Goal: Task Accomplishment & Management: Use online tool/utility

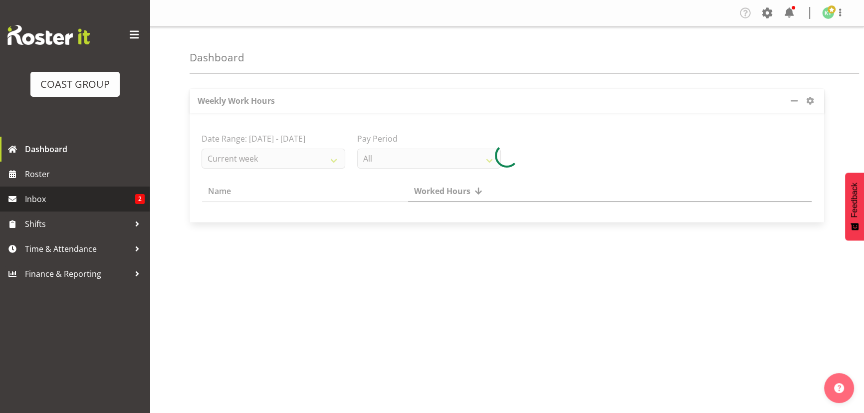
click at [87, 204] on span "Inbox" at bounding box center [80, 198] width 110 height 15
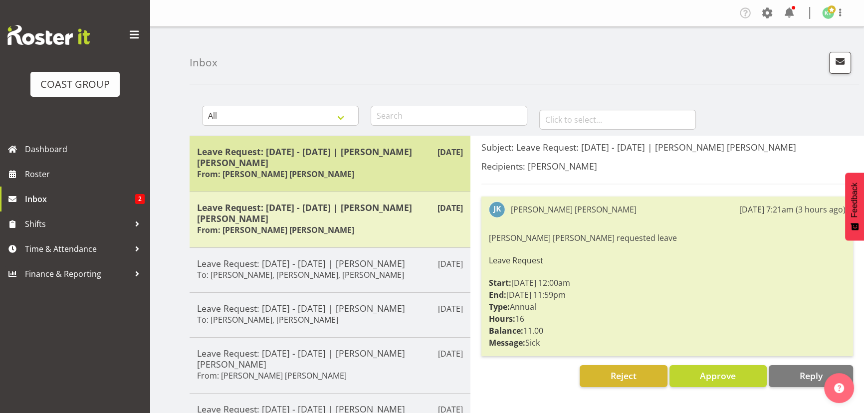
click at [384, 174] on div "Leave Request: [DATE] - [DATE] | [PERSON_NAME] [PERSON_NAME] From: [PERSON_NAME…" at bounding box center [330, 163] width 266 height 35
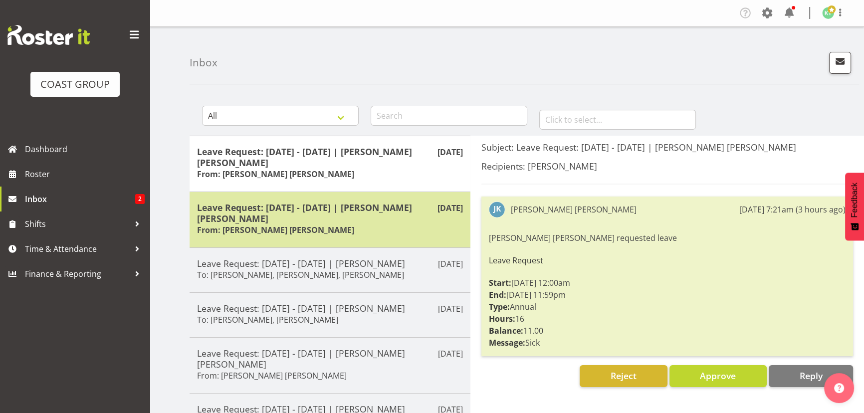
click at [342, 229] on div "Leave Request: [DATE] - [DATE] | [PERSON_NAME] [PERSON_NAME] From: [PERSON_NAME…" at bounding box center [330, 219] width 266 height 35
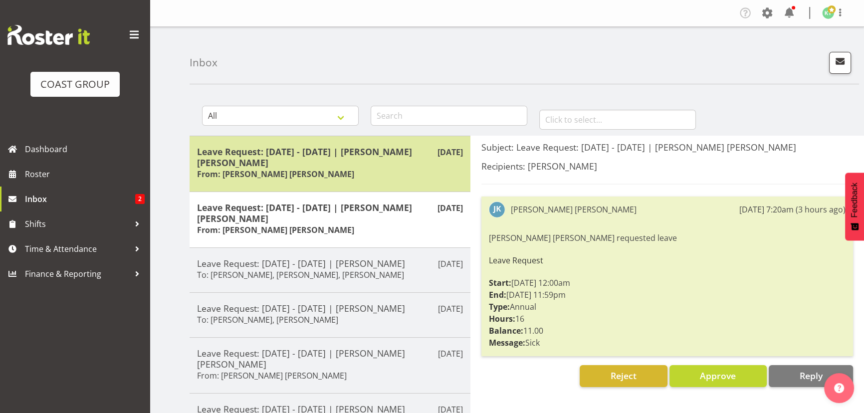
click at [380, 180] on div "Leave Request: 22/09/25 - 23/09/25 | Joshua Keith Jackson From: Joshua Keith Ja…" at bounding box center [330, 163] width 266 height 35
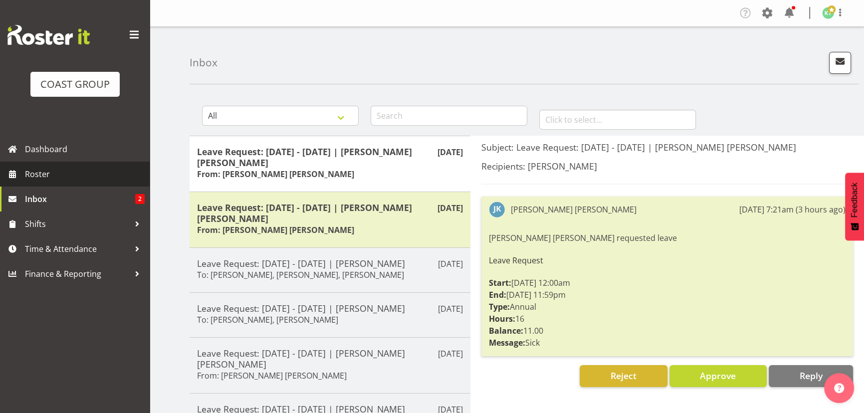
click at [68, 174] on span "Roster" at bounding box center [85, 174] width 120 height 15
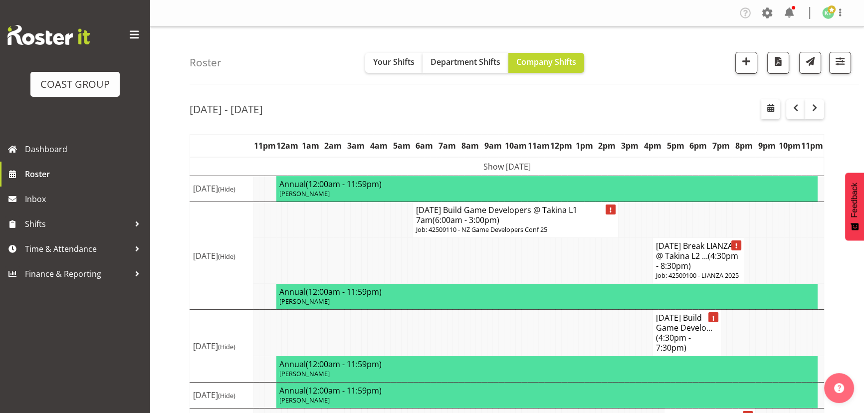
click at [538, 173] on td "Show Mon 22nd Sep 2025" at bounding box center [507, 166] width 634 height 19
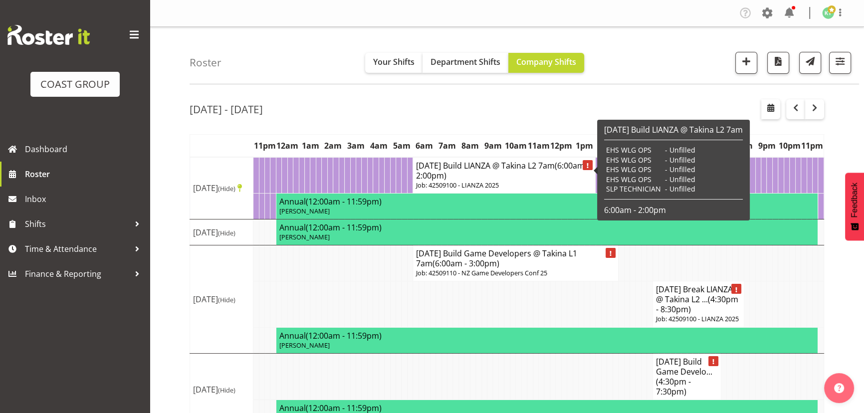
click at [520, 174] on h4 "SEP 25 Build LIANZA @ Takina L2 7am (6:00am - 2:00pm)" at bounding box center [504, 171] width 176 height 20
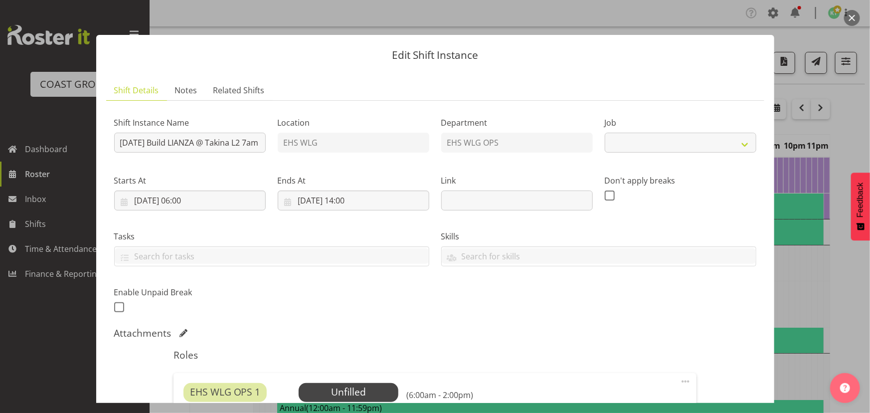
select select "9690"
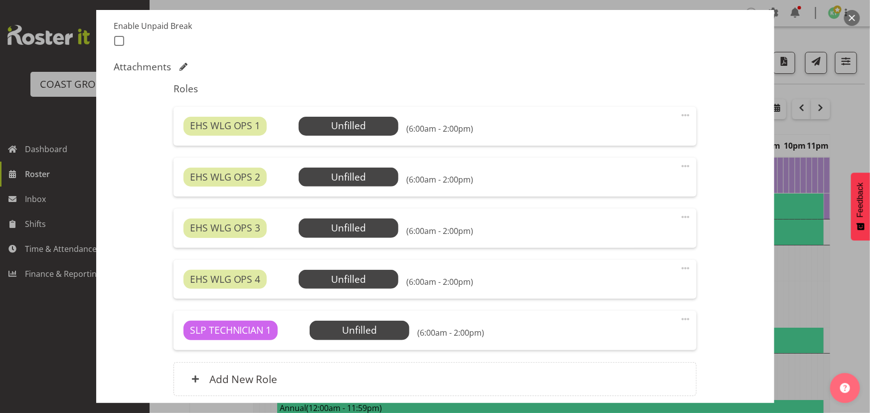
scroll to position [272, 0]
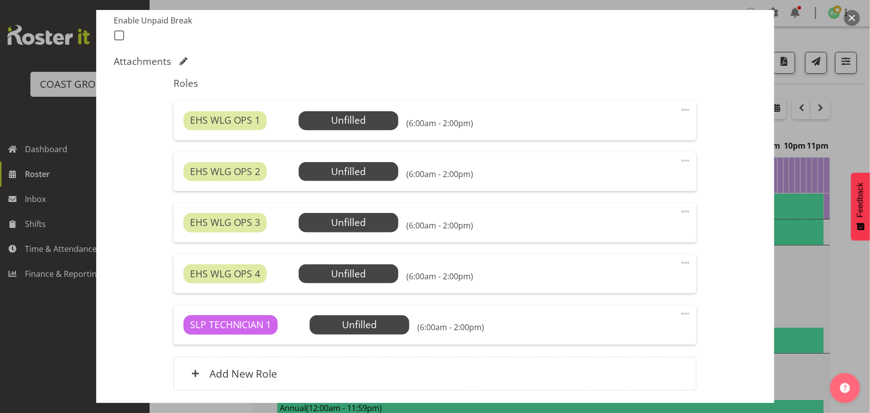
click at [681, 263] on span at bounding box center [686, 263] width 12 height 12
click at [633, 287] on link "Edit" at bounding box center [644, 285] width 96 height 18
select select "8"
select select "2025"
select select "14"
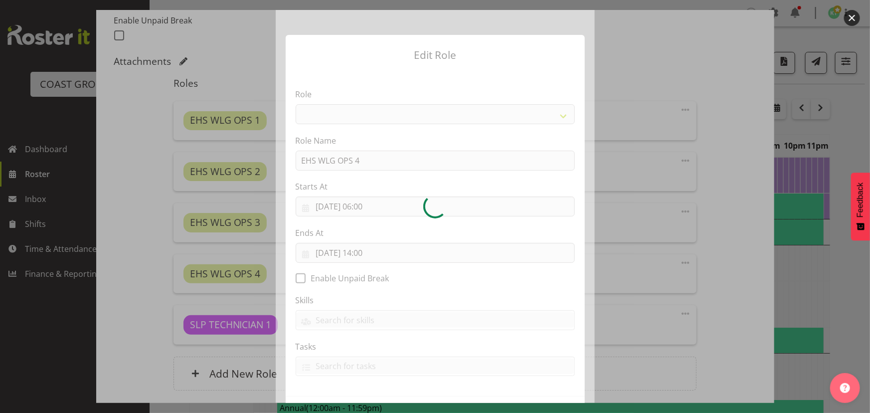
select select "191"
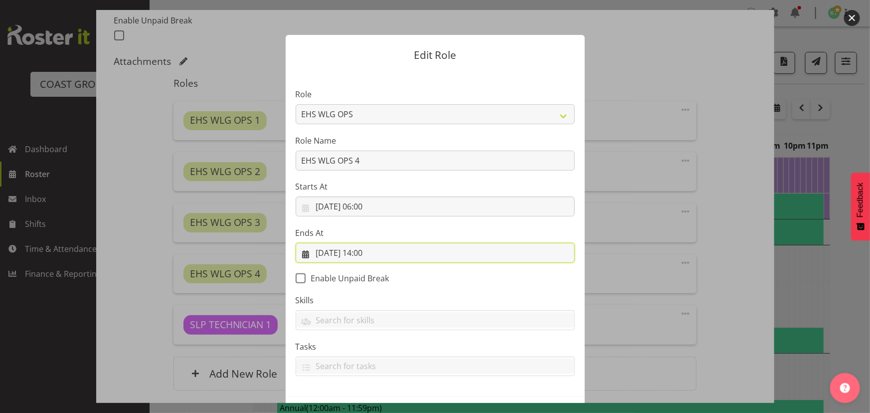
click at [393, 259] on input "22/09/2025, 14:00" at bounding box center [435, 253] width 279 height 20
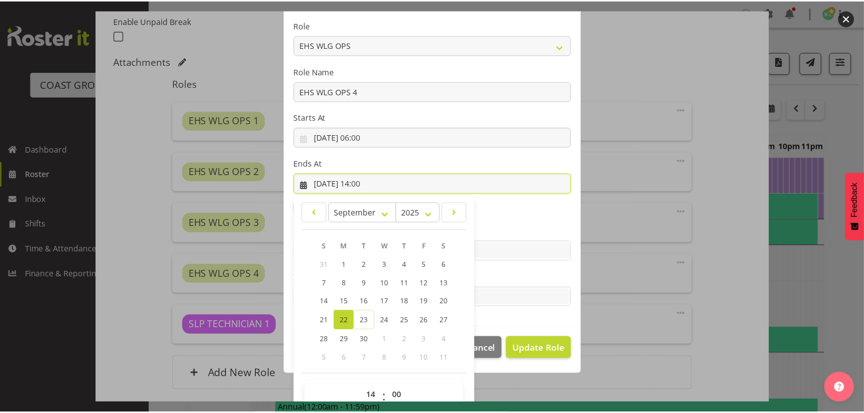
scroll to position [87, 0]
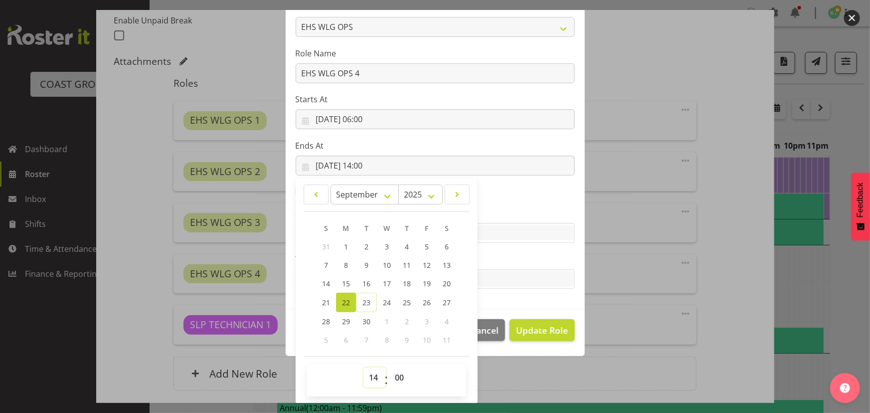
drag, startPoint x: 366, startPoint y: 375, endPoint x: 362, endPoint y: 368, distance: 8.0
click at [366, 375] on select "00 01 02 03 04 05 06 07 08 09 10 11 12 13 14 15 16 17 18 19 20 21 22 23" at bounding box center [374, 377] width 22 height 20
select select "15"
click at [363, 367] on select "00 01 02 03 04 05 06 07 08 09 10 11 12 13 14 15 16 17 18 19 20 21 22 23" at bounding box center [374, 377] width 22 height 20
type input "22/09/2025, 15:00"
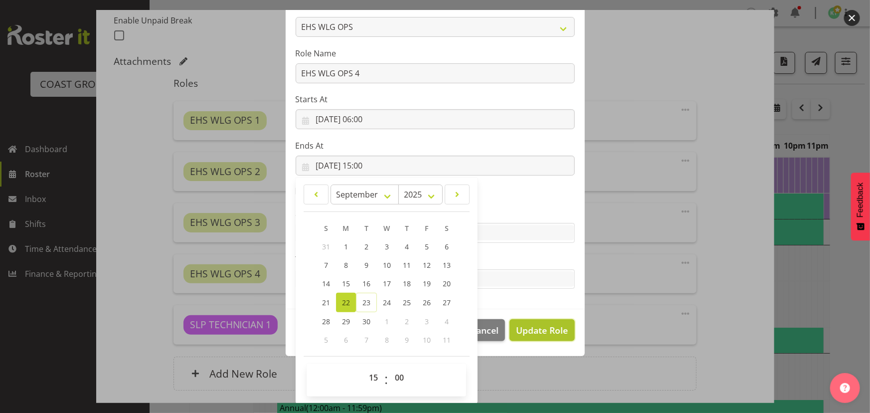
click at [516, 326] on span "Update Role" at bounding box center [542, 330] width 52 height 13
select select
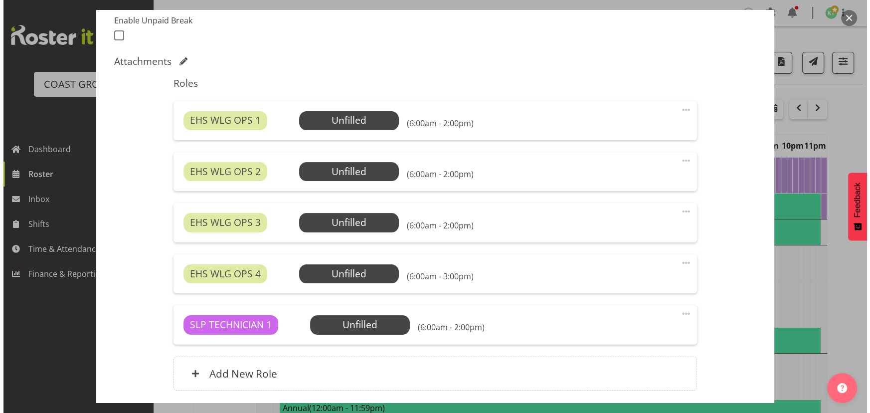
scroll to position [86, 0]
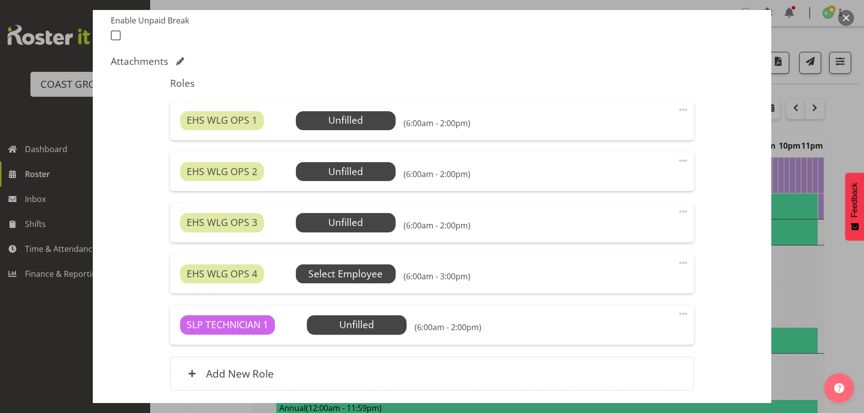
click at [372, 275] on span "Select Employee" at bounding box center [345, 274] width 74 height 14
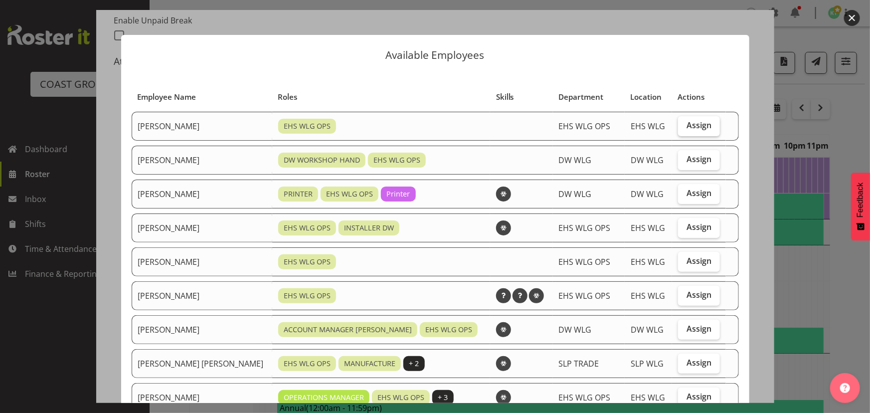
click at [687, 123] on span "Assign" at bounding box center [699, 125] width 25 height 10
click at [685, 123] on input "Assign" at bounding box center [681, 125] width 6 height 6
checkbox input "true"
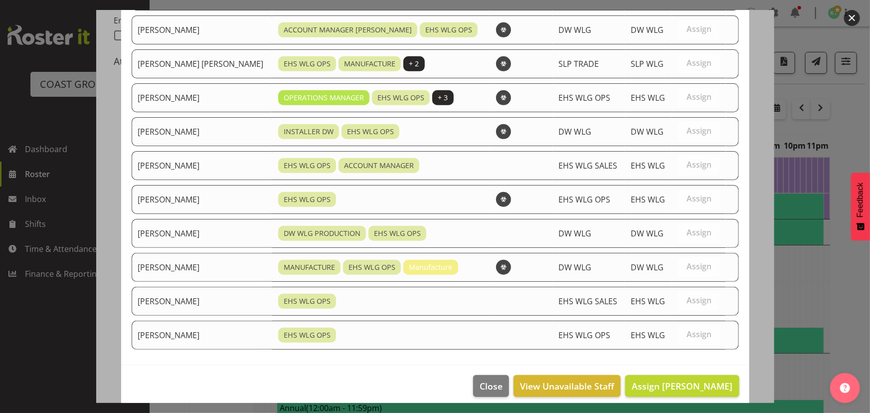
scroll to position [307, 0]
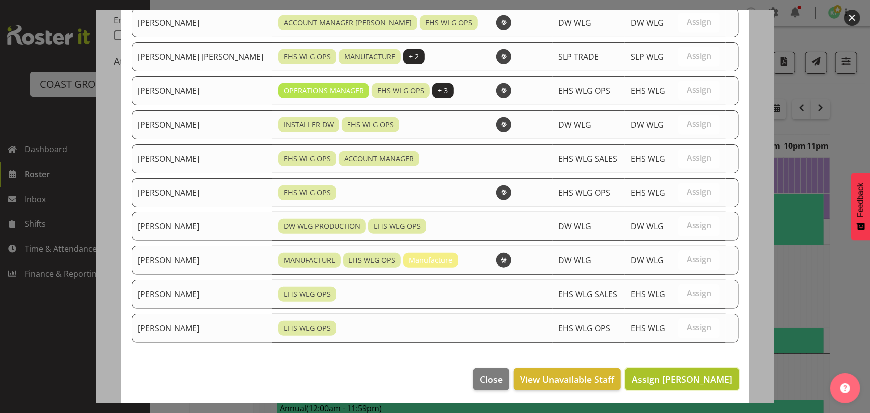
click at [673, 368] on button "Assign Ashton Staats" at bounding box center [682, 379] width 114 height 22
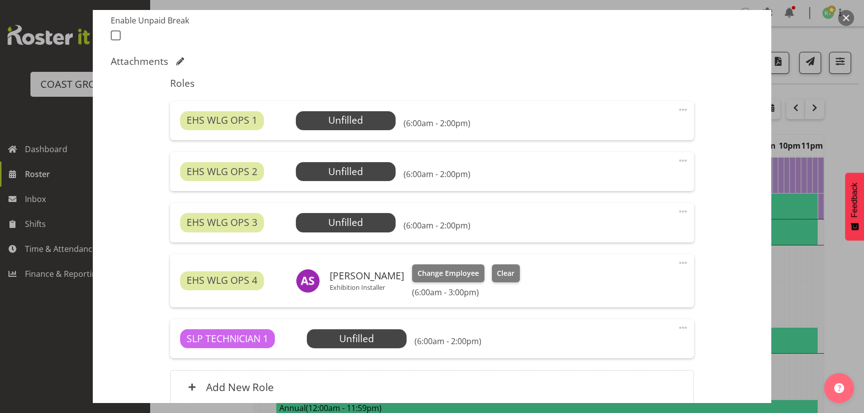
click at [682, 213] on span at bounding box center [683, 211] width 12 height 12
click at [666, 237] on link "Edit" at bounding box center [641, 233] width 96 height 18
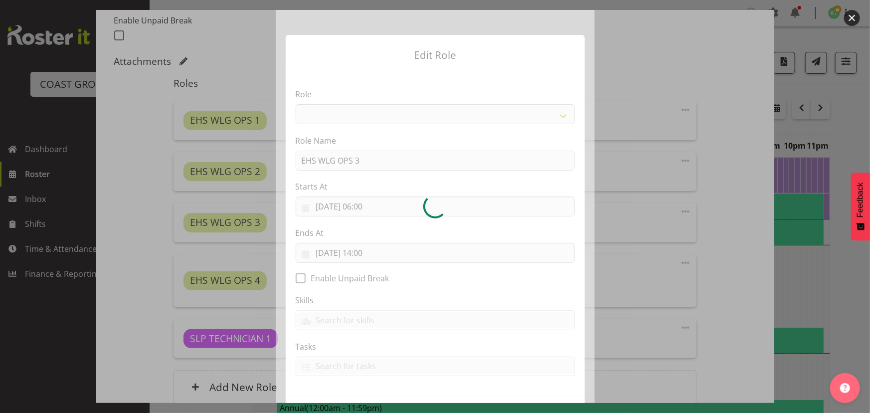
select select "191"
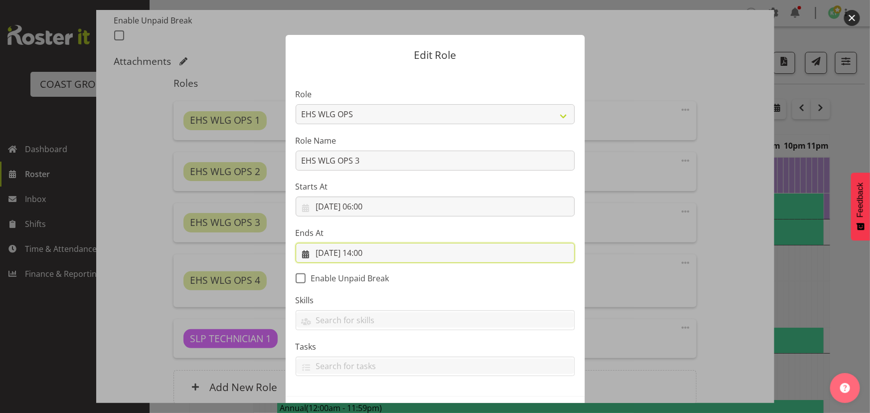
click at [402, 254] on input "22/09/2025, 14:00" at bounding box center [435, 253] width 279 height 20
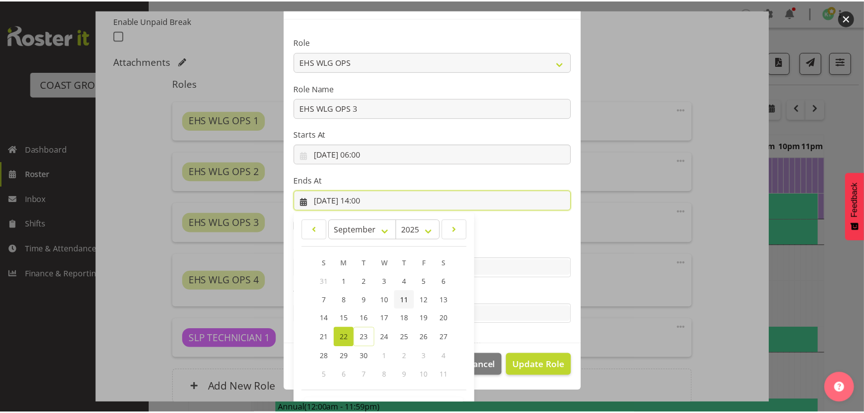
scroll to position [87, 0]
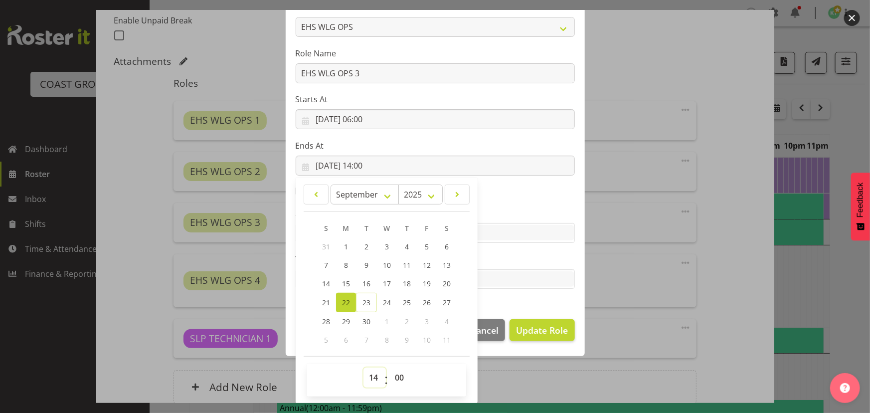
drag, startPoint x: 376, startPoint y: 379, endPoint x: 376, endPoint y: 369, distance: 10.0
click at [376, 369] on select "00 01 02 03 04 05 06 07 08 09 10 11 12 13 14 15 16 17 18 19 20 21 22 23" at bounding box center [374, 377] width 22 height 20
select select "15"
click at [363, 367] on select "00 01 02 03 04 05 06 07 08 09 10 11 12 13 14 15 16 17 18 19 20 21 22 23" at bounding box center [374, 377] width 22 height 20
type input "22/09/2025, 15:00"
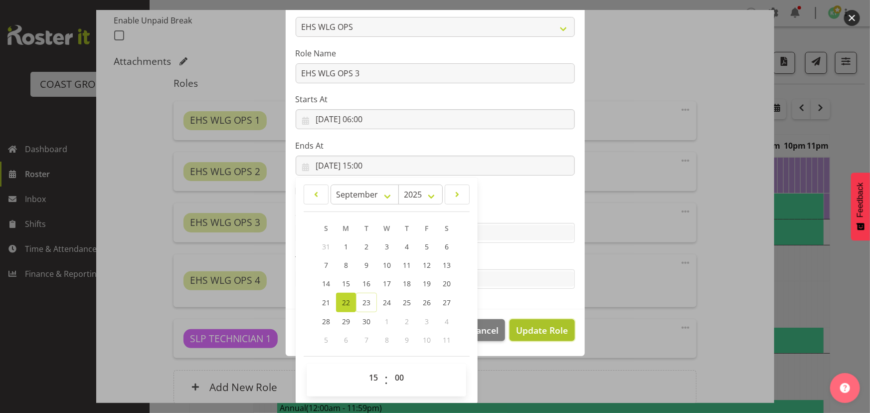
click at [547, 326] on span "Update Role" at bounding box center [542, 330] width 52 height 13
select select
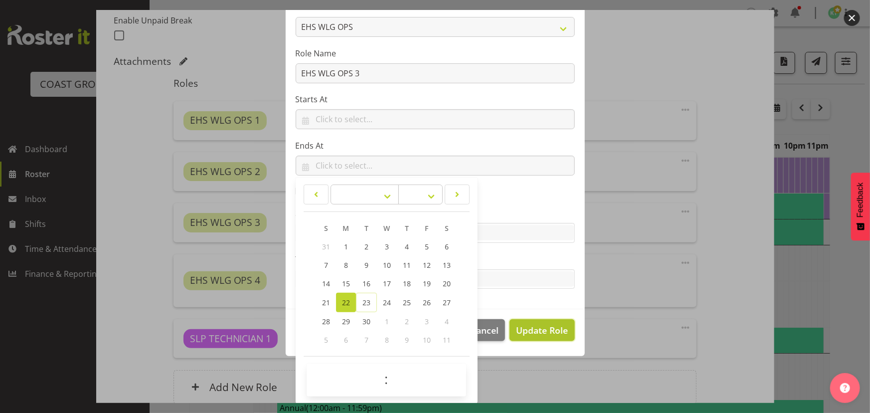
scroll to position [86, 0]
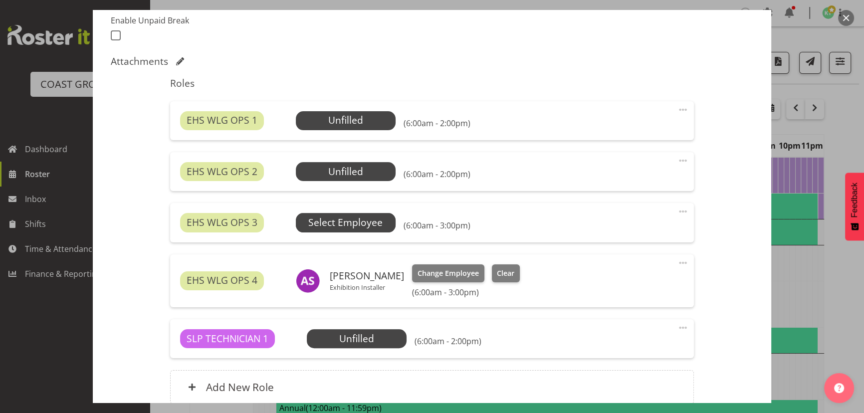
click at [386, 224] on span "Select Employee" at bounding box center [346, 222] width 100 height 19
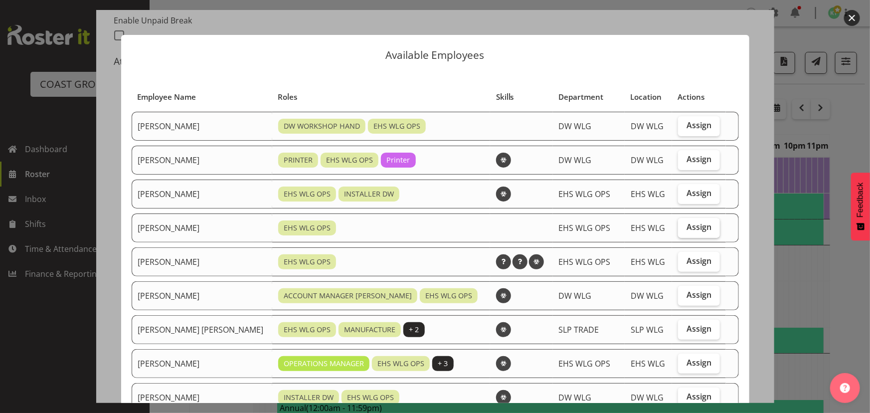
click at [687, 226] on span "Assign" at bounding box center [699, 227] width 25 height 10
click at [679, 226] on input "Assign" at bounding box center [681, 227] width 6 height 6
checkbox input "true"
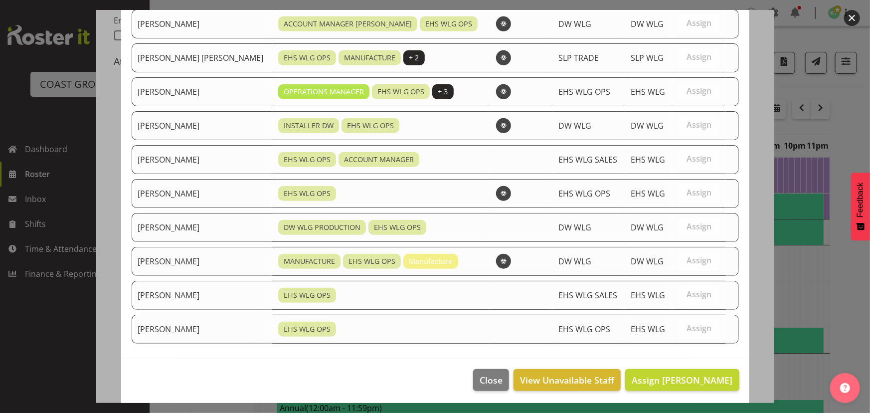
scroll to position [273, 0]
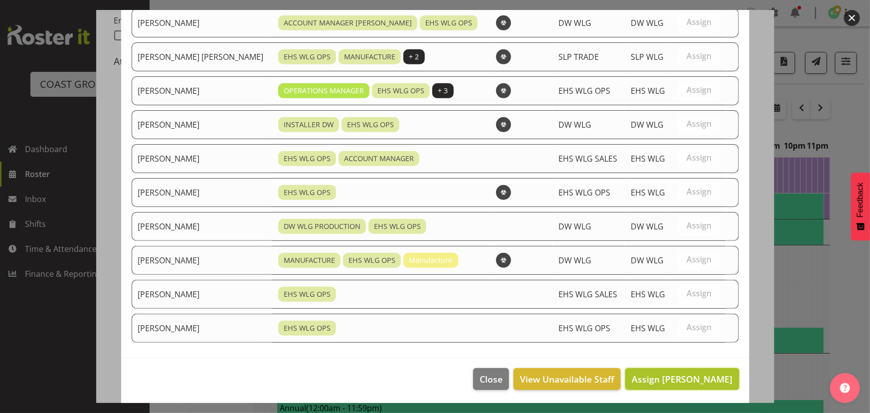
click at [698, 377] on span "Assign Geoffrey Robertson" at bounding box center [682, 379] width 101 height 12
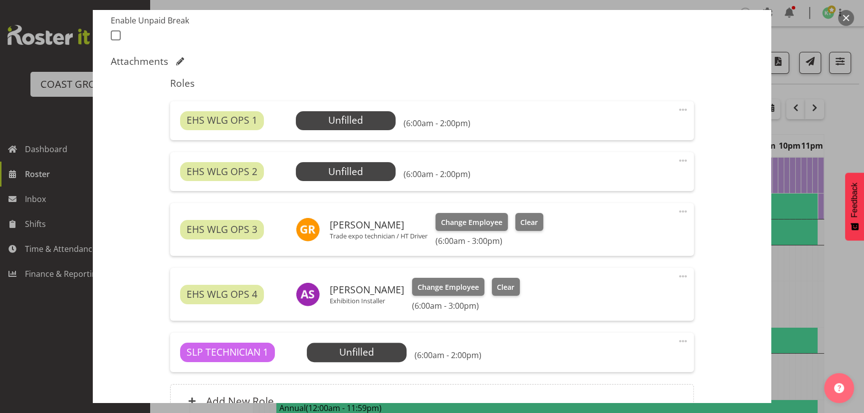
click at [393, 135] on div "EHS WLG OPS 1 Unfilled Select Employee (6:00am - 2:00pm) Edit Cover Role Delete" at bounding box center [431, 120] width 523 height 39
click at [382, 127] on span "Select Employee" at bounding box center [346, 120] width 100 height 19
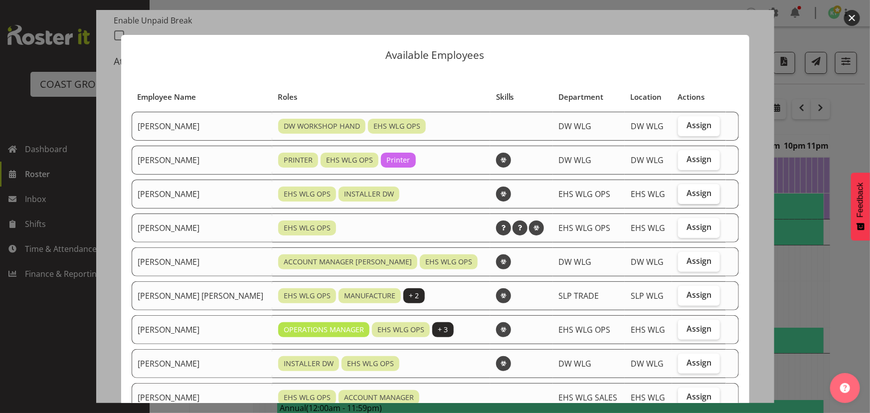
click at [689, 195] on span "Assign" at bounding box center [699, 193] width 25 height 10
click at [685, 195] on input "Assign" at bounding box center [681, 193] width 6 height 6
checkbox input "true"
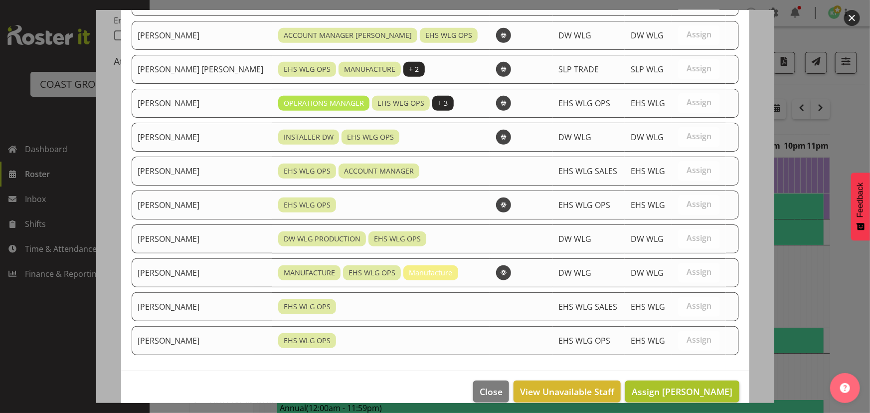
scroll to position [239, 0]
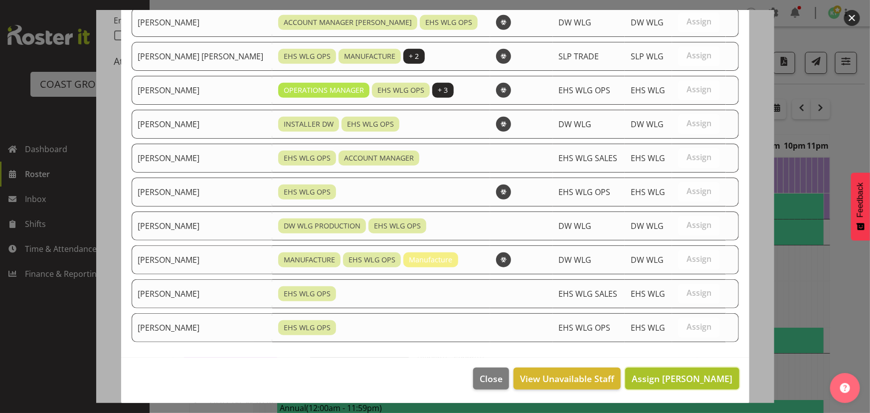
click at [663, 369] on button "Assign Darryl Burns" at bounding box center [682, 378] width 114 height 22
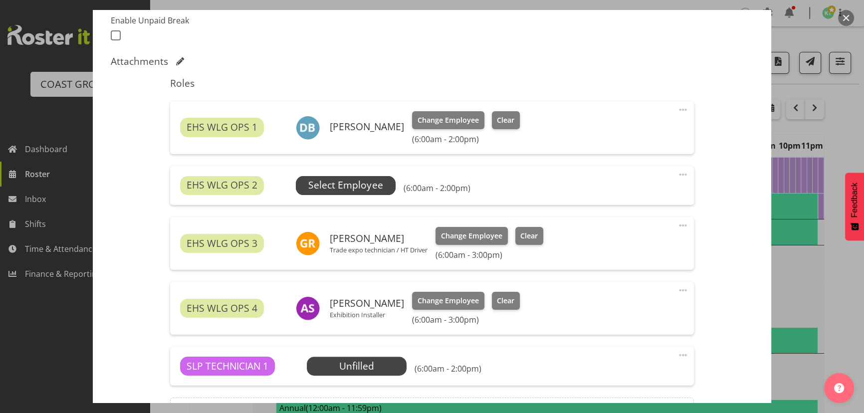
click at [387, 177] on span "Select Employee" at bounding box center [346, 185] width 100 height 19
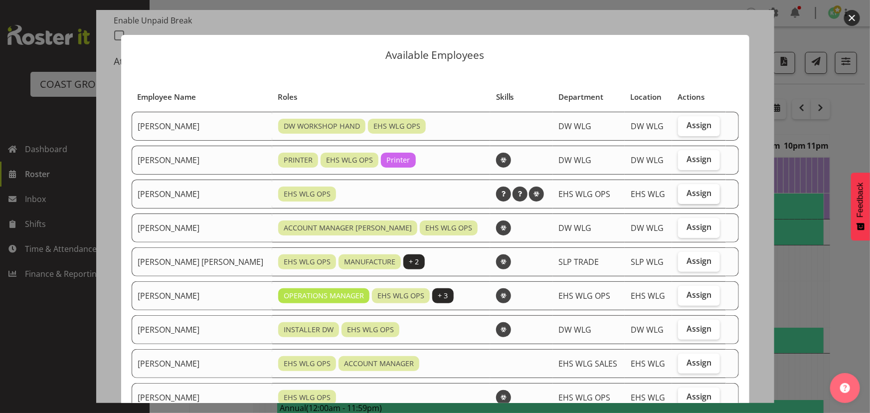
click at [691, 198] on label "Assign" at bounding box center [699, 194] width 42 height 20
click at [685, 196] on input "Assign" at bounding box center [681, 193] width 6 height 6
checkbox input "true"
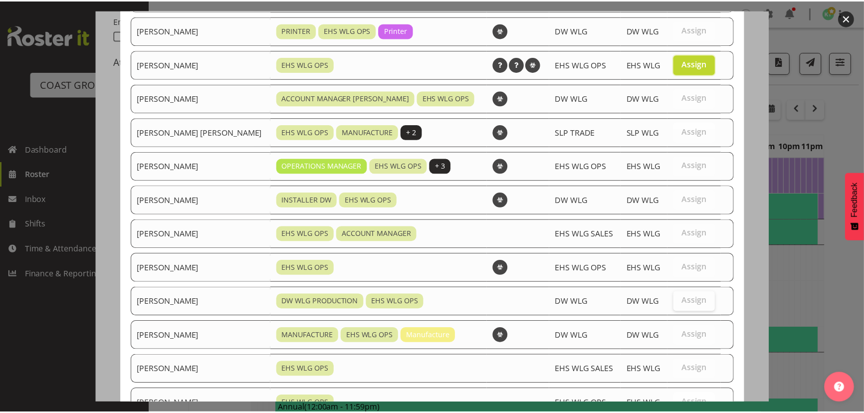
scroll to position [205, 0]
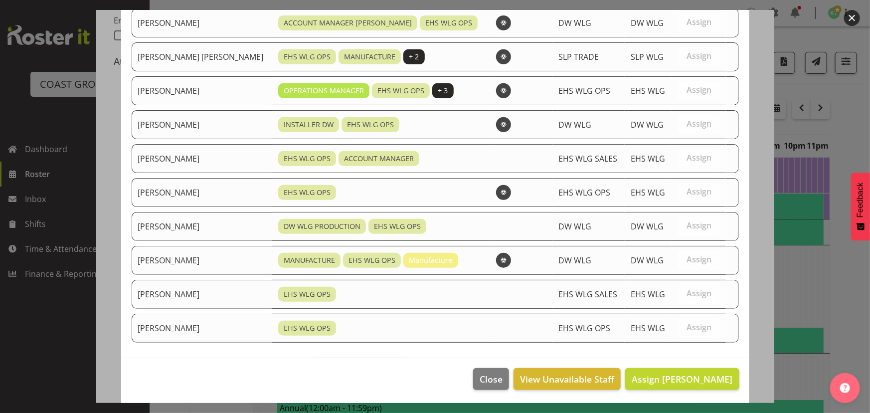
click at [692, 398] on footer "Close View Unavailable Staff Assign Jackson Howsan" at bounding box center [435, 381] width 628 height 47
click at [695, 384] on button "Assign Jackson Howsan" at bounding box center [682, 379] width 114 height 22
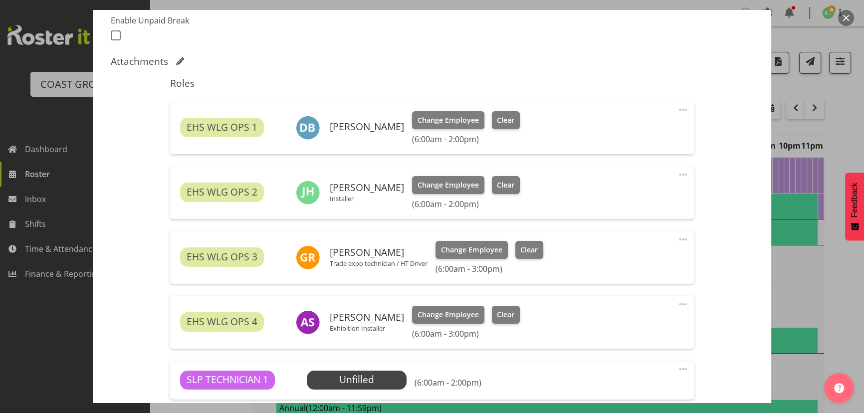
scroll to position [402, 0]
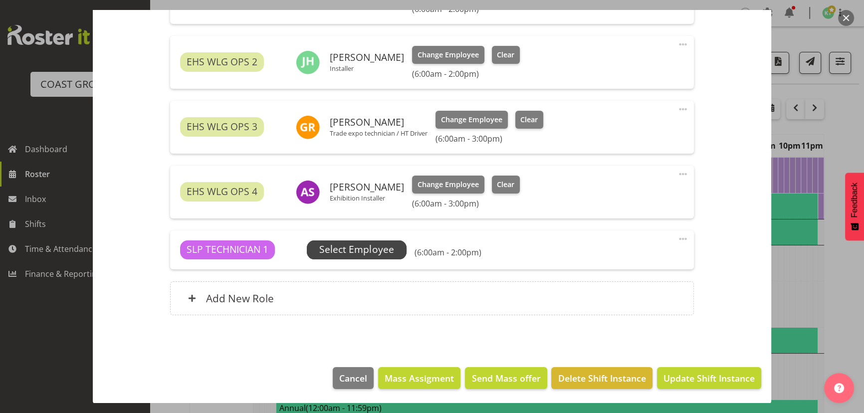
click at [333, 253] on span "Select Employee" at bounding box center [356, 249] width 74 height 14
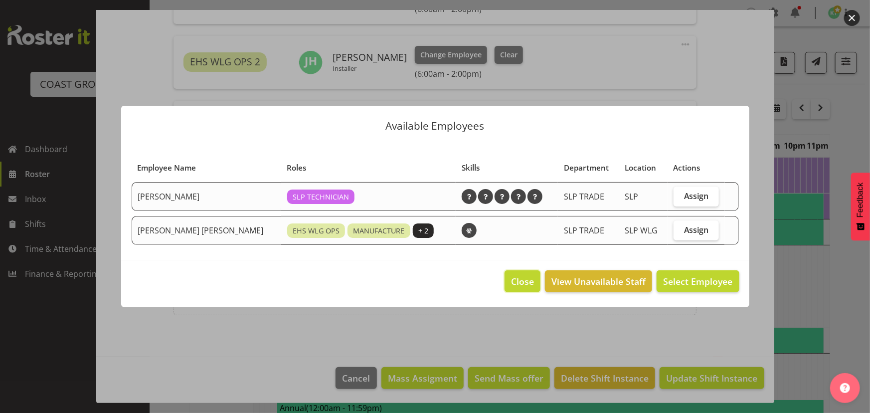
click at [518, 285] on span "Close" at bounding box center [522, 281] width 23 height 13
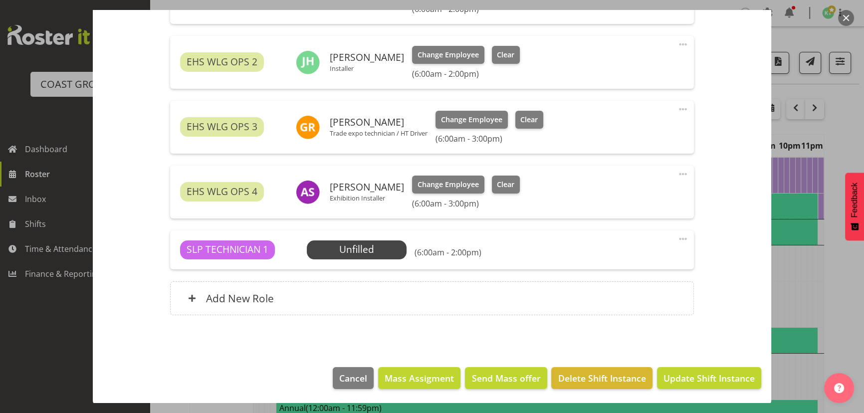
drag, startPoint x: 677, startPoint y: 240, endPoint x: 672, endPoint y: 249, distance: 10.3
click at [677, 239] on span at bounding box center [683, 239] width 12 height 12
click at [655, 299] on link "Delete" at bounding box center [641, 297] width 96 height 18
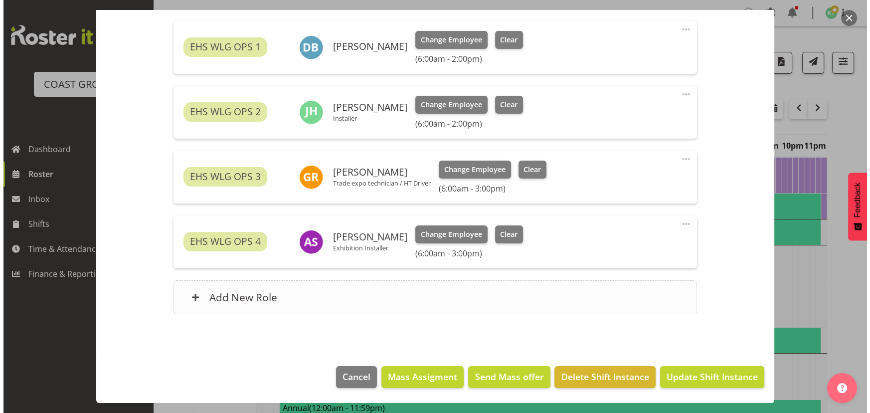
scroll to position [351, 0]
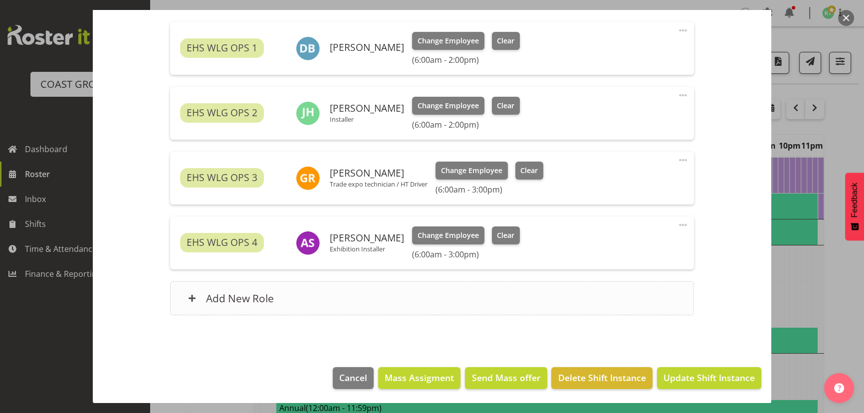
click at [466, 295] on div "Add New Role" at bounding box center [431, 298] width 523 height 34
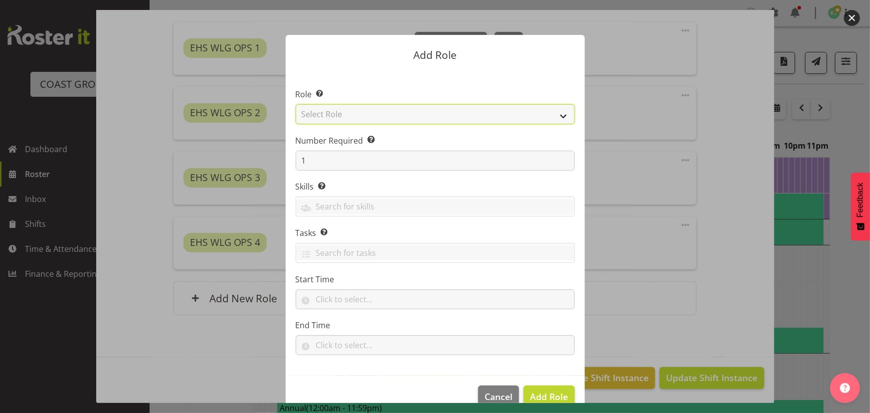
click at [395, 117] on select "Select Role ACCOUNT MANAGER ACCOUNT MANAGER DW ACCOUNTS AKL DIANNA VEHICLES AKL…" at bounding box center [435, 114] width 279 height 20
select select "191"
click at [296, 104] on select "Select Role ACCOUNT MANAGER ACCOUNT MANAGER DW ACCOUNTS AKL DIANNA VEHICLES AKL…" at bounding box center [435, 114] width 279 height 20
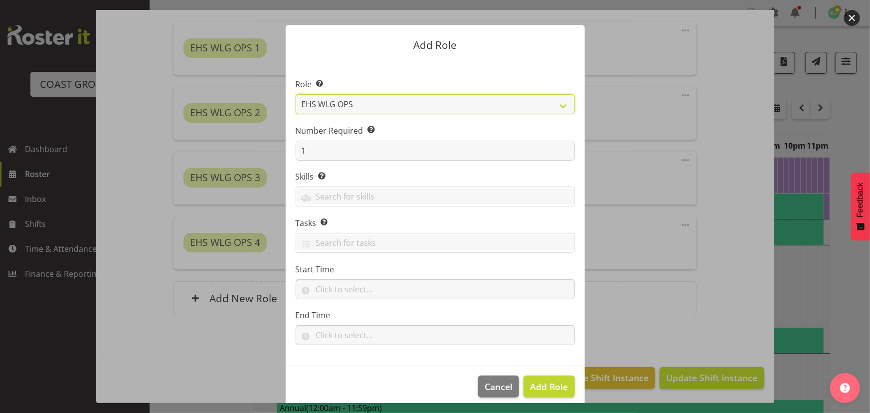
scroll to position [19, 0]
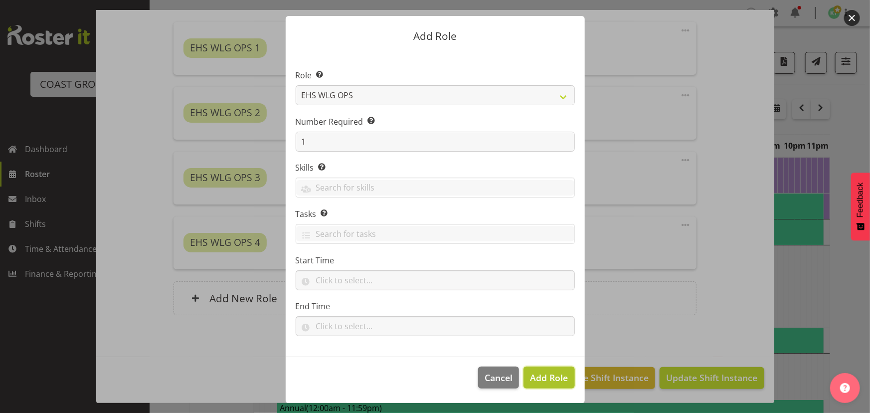
click at [526, 374] on button "Add Role" at bounding box center [549, 377] width 51 height 22
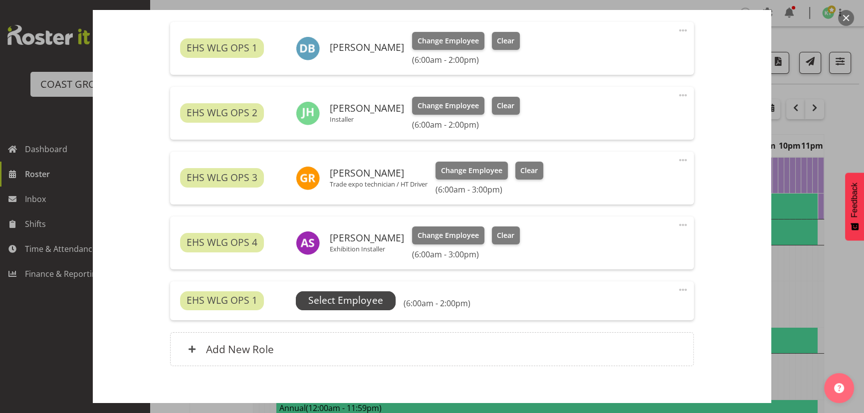
click at [352, 306] on span "Select Employee" at bounding box center [345, 300] width 74 height 14
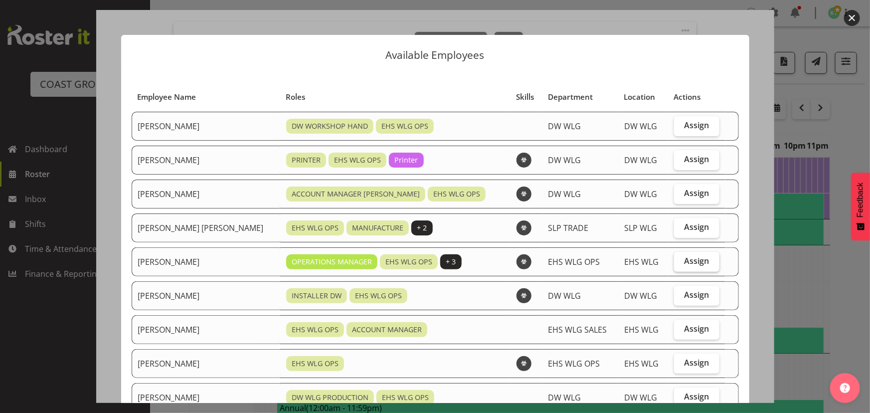
click at [685, 263] on span "Assign" at bounding box center [696, 261] width 25 height 10
click at [681, 263] on input "Assign" at bounding box center [677, 261] width 6 height 6
checkbox input "true"
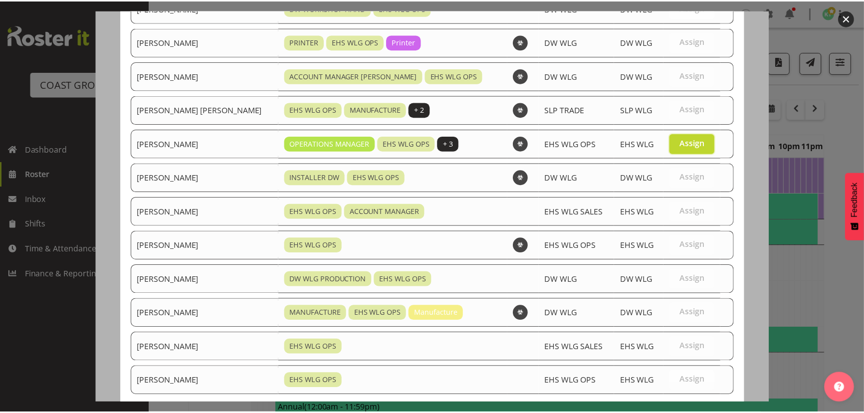
scroll to position [172, 0]
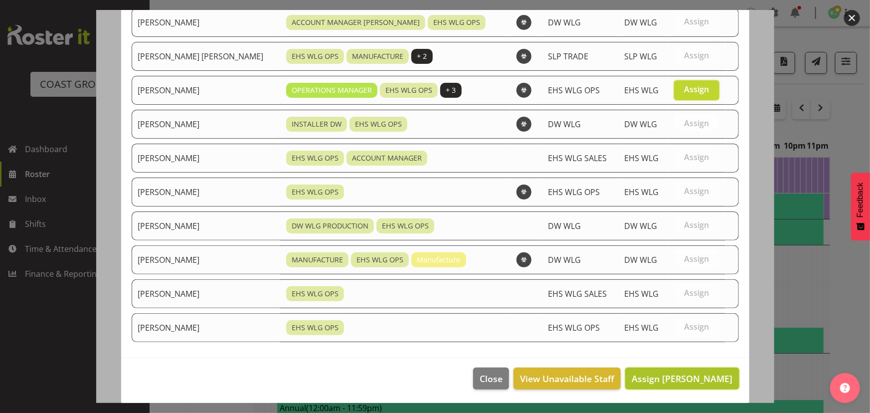
click at [687, 381] on span "Assign Kade Tiatia" at bounding box center [682, 378] width 101 height 12
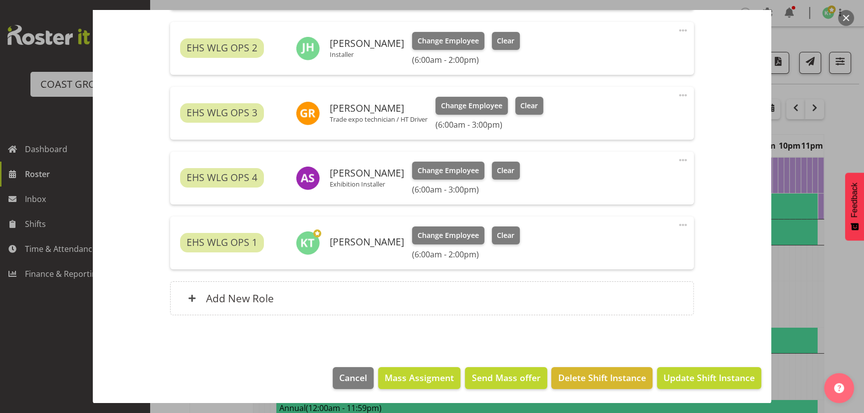
click at [681, 361] on footer "Cancel Mass Assigment Send Mass offer Delete Shift Instance Update Shift Instan…" at bounding box center [432, 380] width 678 height 47
click at [685, 379] on span "Update Shift Instance" at bounding box center [708, 377] width 91 height 13
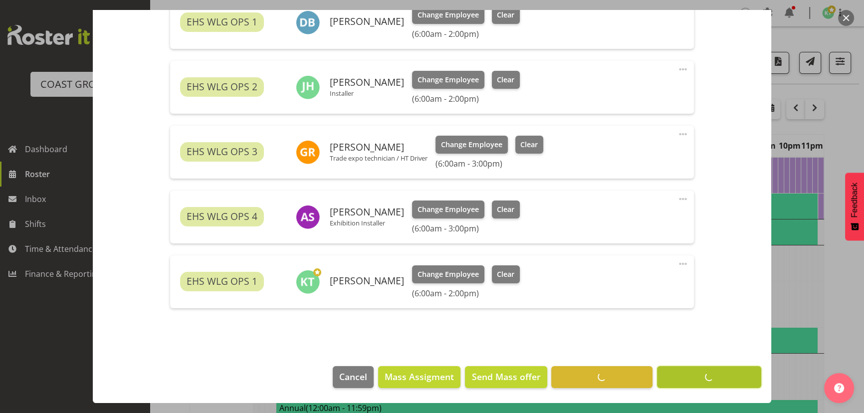
scroll to position [376, 0]
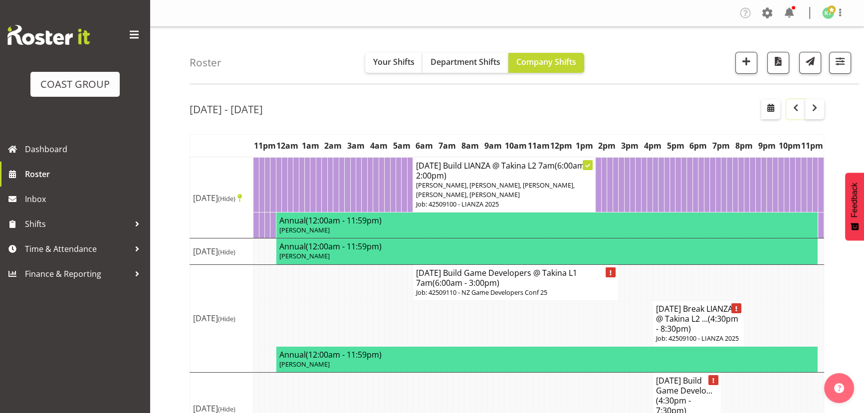
click at [796, 104] on span "button" at bounding box center [795, 108] width 12 height 12
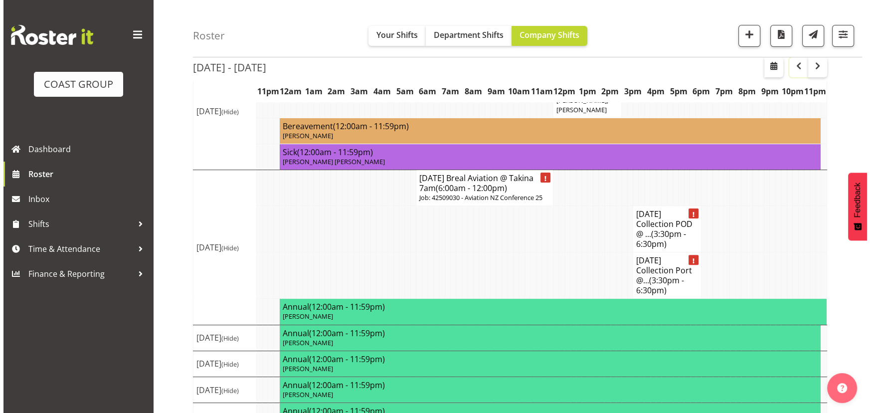
scroll to position [392, 0]
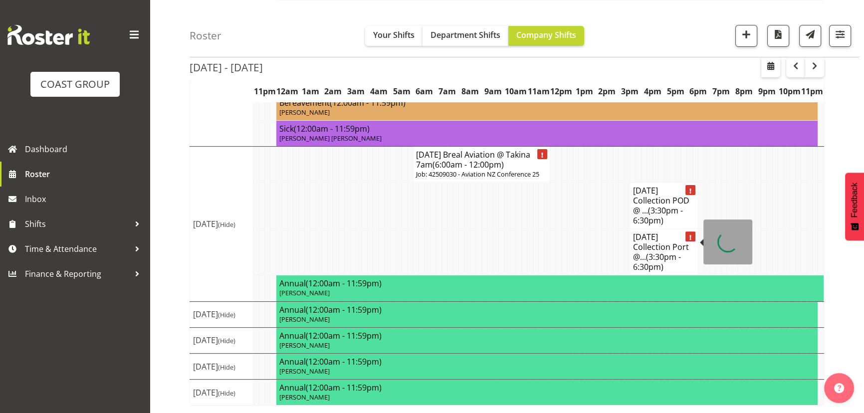
click at [688, 244] on h4 "SEP 25 Collection Port @... (3:30pm - 6:30pm)" at bounding box center [664, 252] width 62 height 40
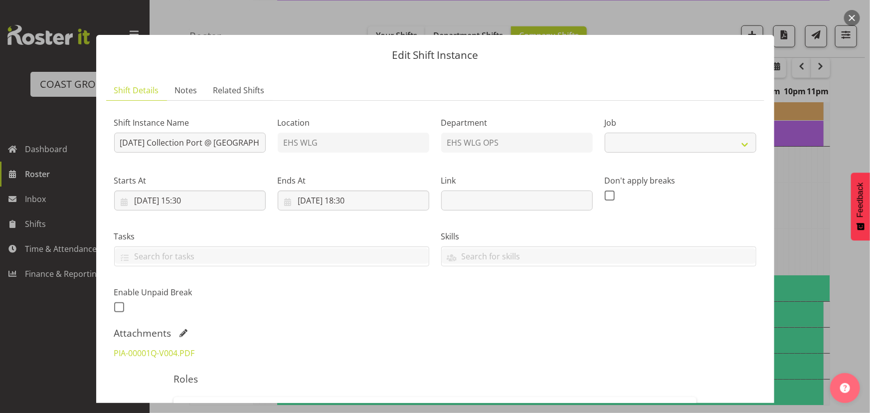
select select "8677"
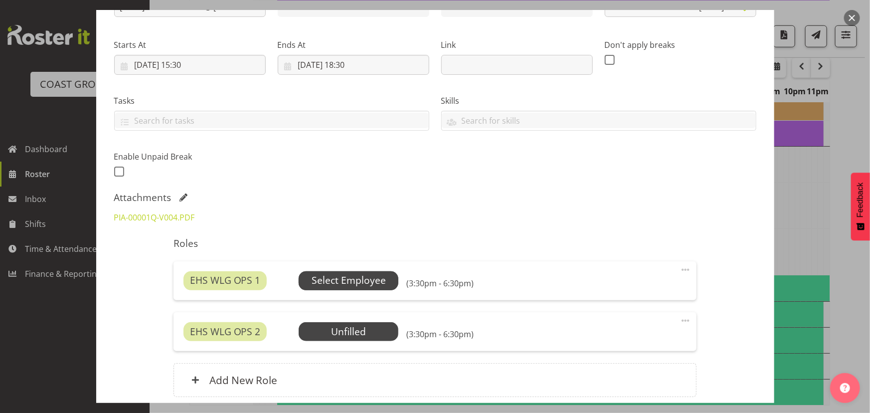
click at [375, 275] on span "Select Employee" at bounding box center [349, 280] width 74 height 14
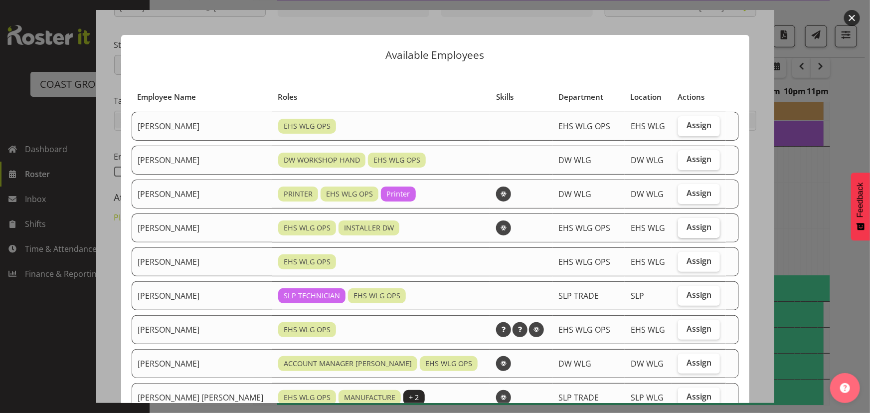
click at [707, 228] on label "Assign" at bounding box center [699, 228] width 42 height 20
click at [685, 228] on input "Assign" at bounding box center [681, 227] width 6 height 6
checkbox input "true"
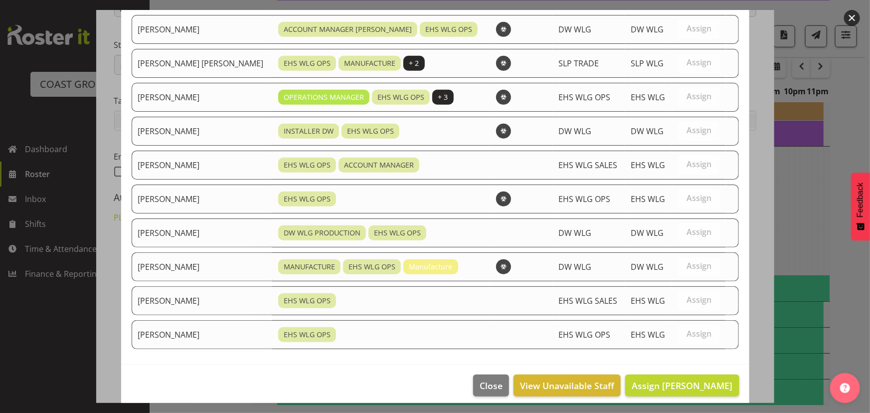
scroll to position [341, 0]
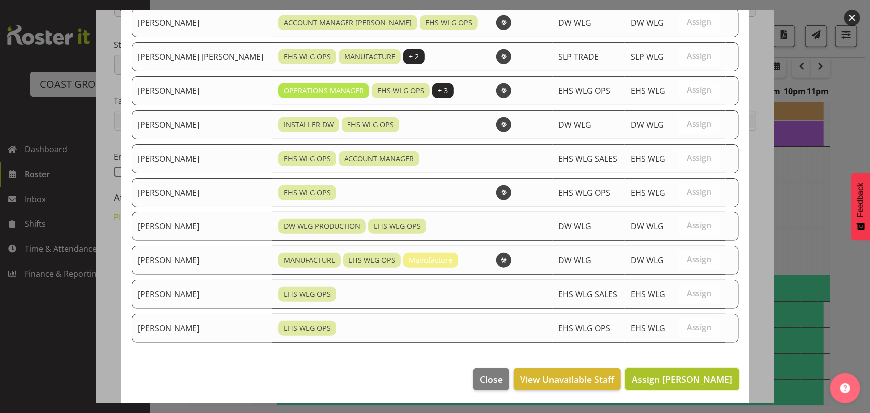
click at [676, 368] on button "Assign Darryl Burns" at bounding box center [682, 379] width 114 height 22
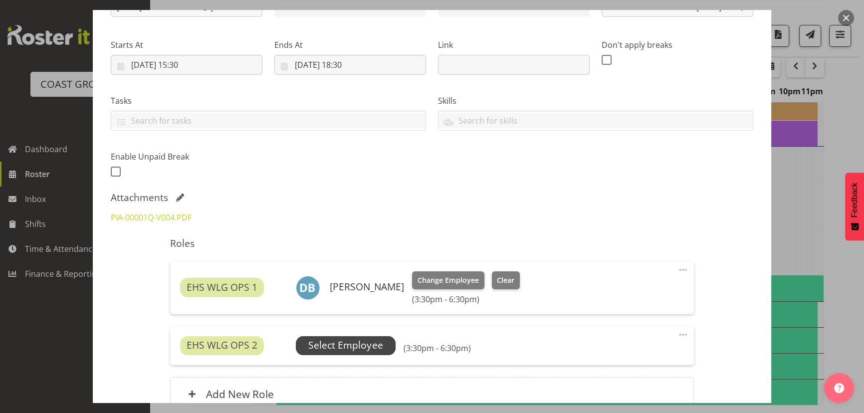
click at [354, 347] on span "Select Employee" at bounding box center [345, 345] width 74 height 14
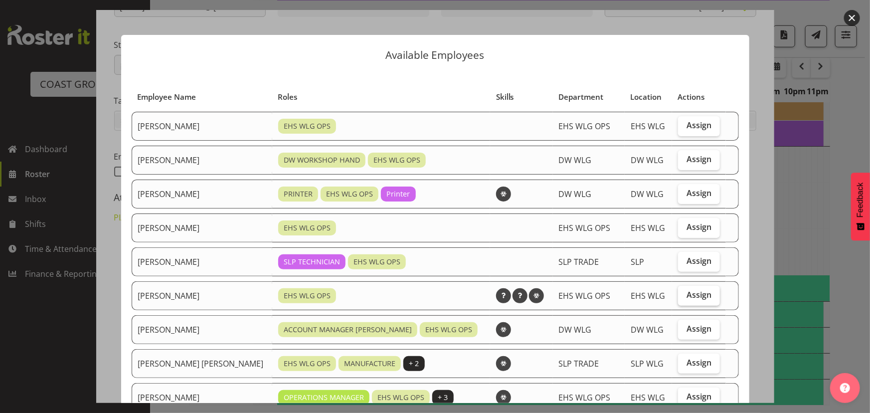
click at [678, 295] on label "Assign" at bounding box center [699, 296] width 42 height 20
click at [678, 295] on input "Assign" at bounding box center [681, 295] width 6 height 6
checkbox input "true"
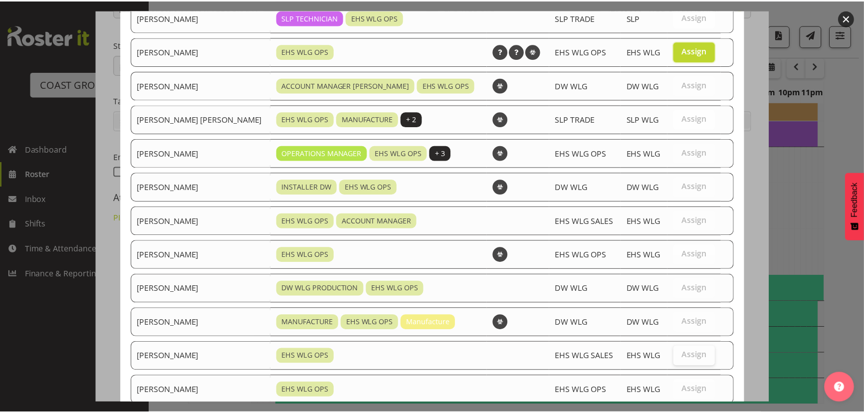
scroll to position [307, 0]
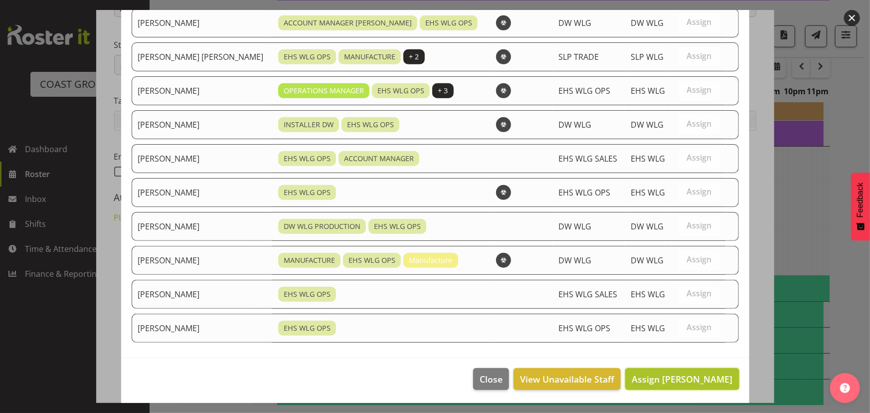
click at [678, 373] on span "Assign Jackson Howsan" at bounding box center [682, 379] width 101 height 12
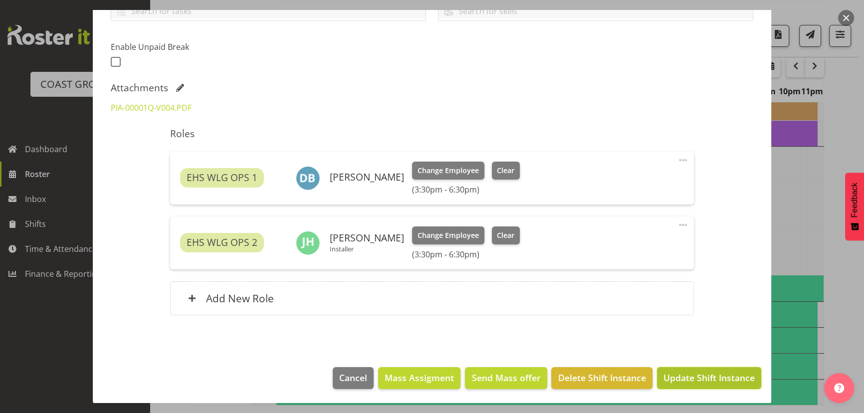
click at [705, 377] on span "Update Shift Instance" at bounding box center [708, 377] width 91 height 13
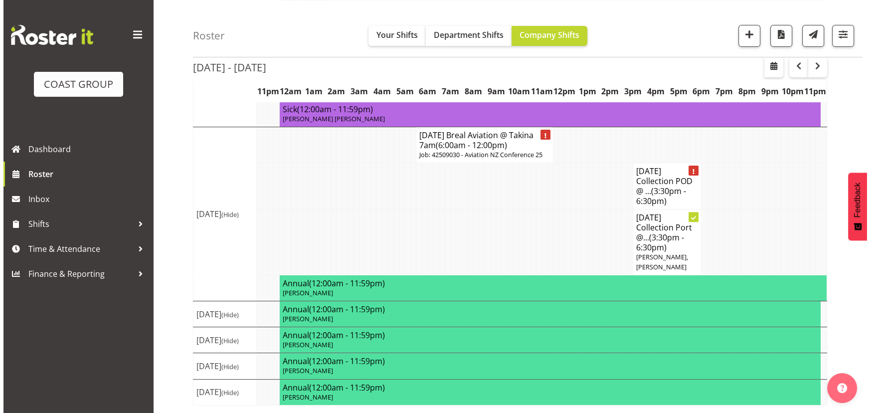
scroll to position [411, 0]
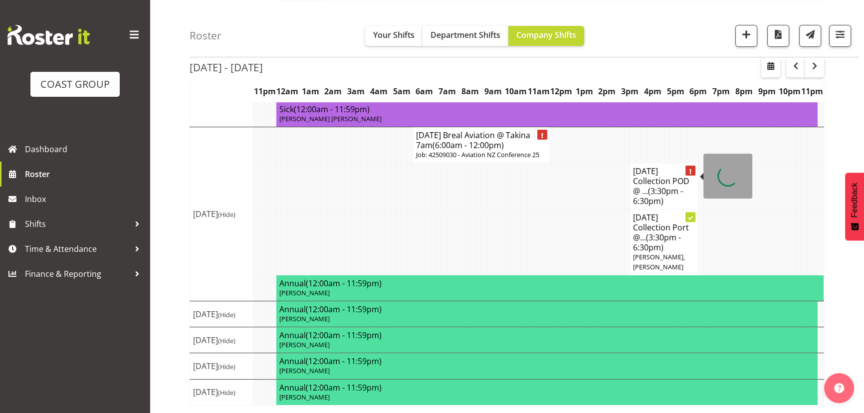
click at [659, 166] on h4 "SEP 25 Collection POD @ ... (3:30pm - 6:30pm)" at bounding box center [664, 186] width 62 height 40
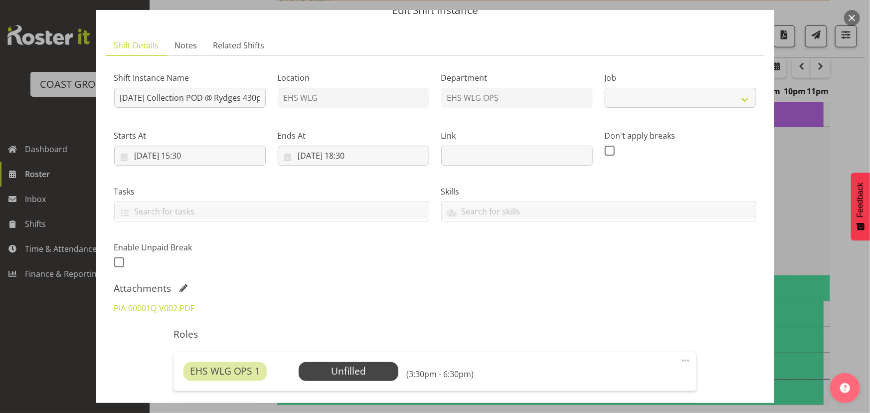
select select "8677"
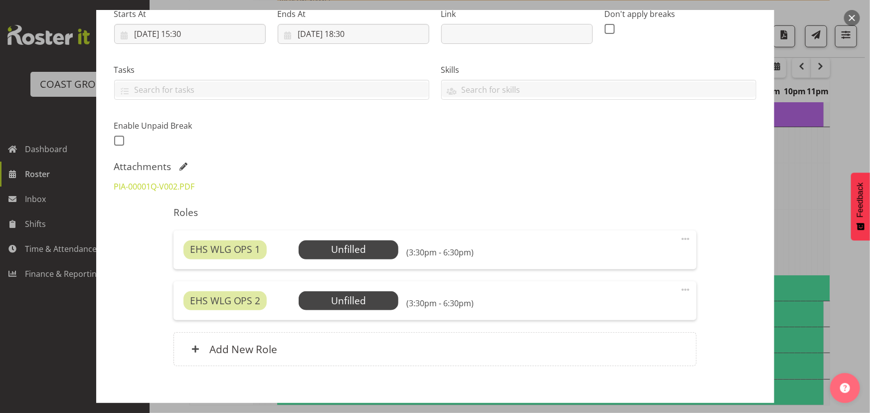
scroll to position [218, 0]
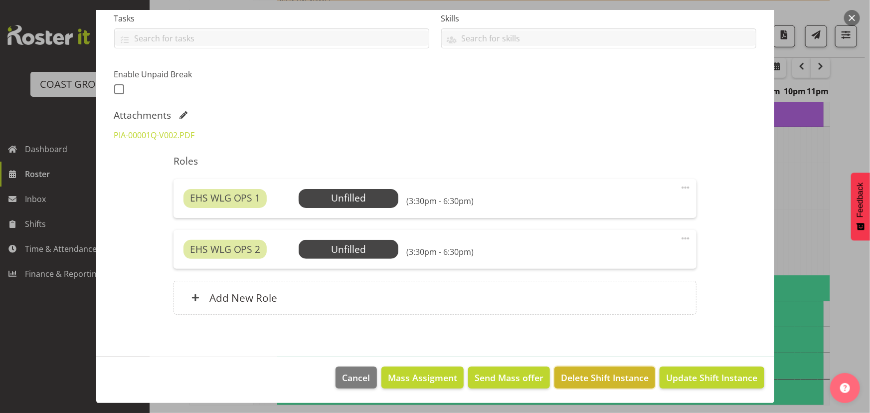
click at [590, 379] on span "Delete Shift Instance" at bounding box center [605, 377] width 88 height 13
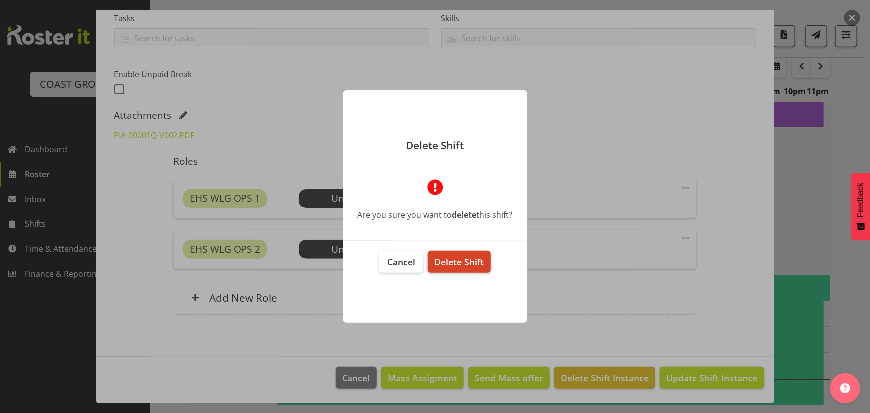
click at [470, 253] on button "Delete Shift" at bounding box center [459, 262] width 62 height 22
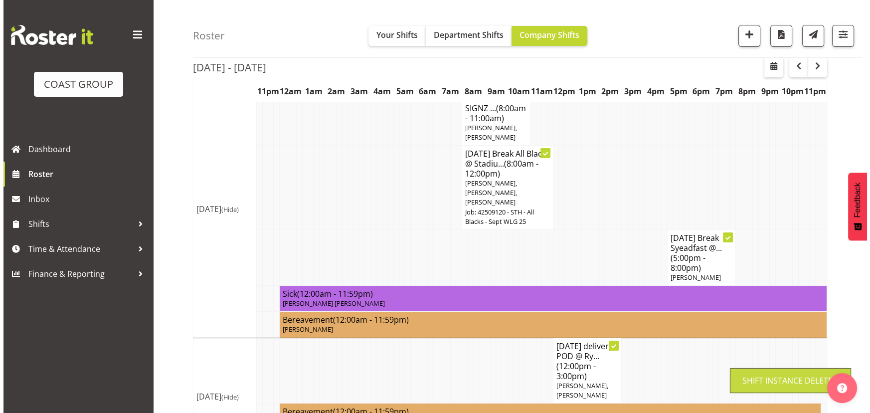
scroll to position [365, 0]
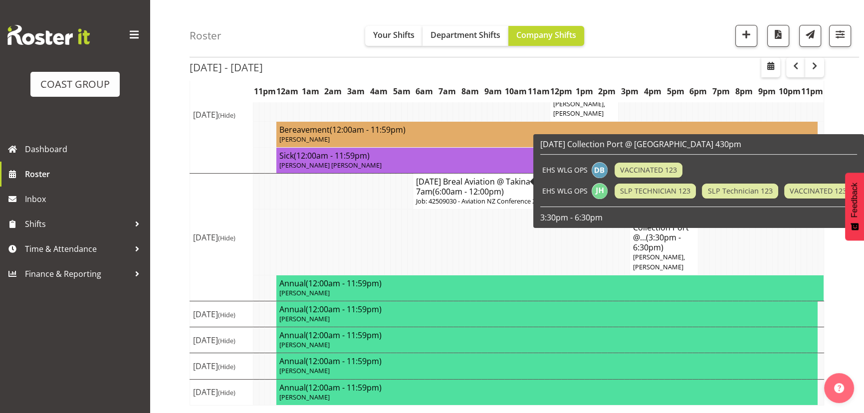
click at [511, 196] on p "Job: 42509030 - Aviation NZ Conference 25" at bounding box center [481, 200] width 131 height 9
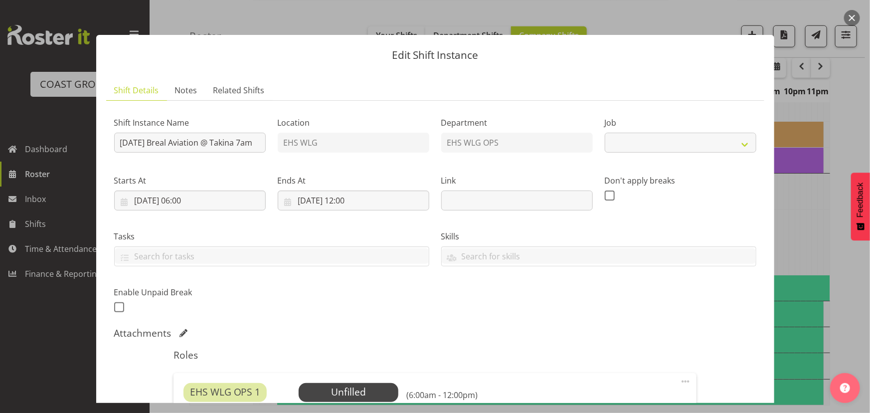
select select "9096"
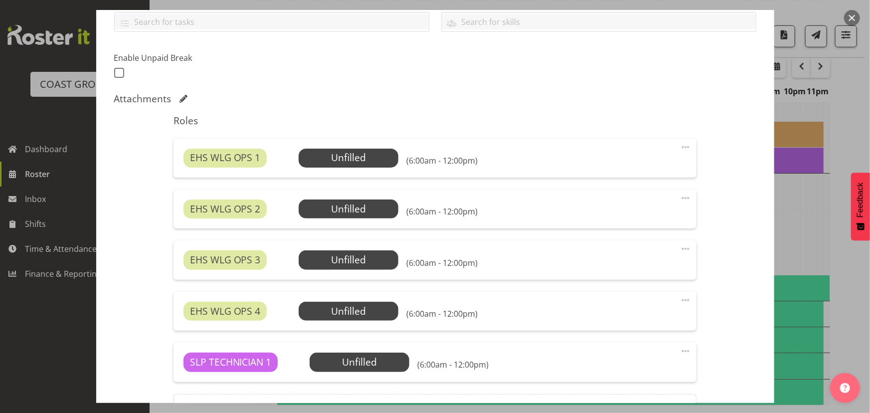
scroll to position [347, 0]
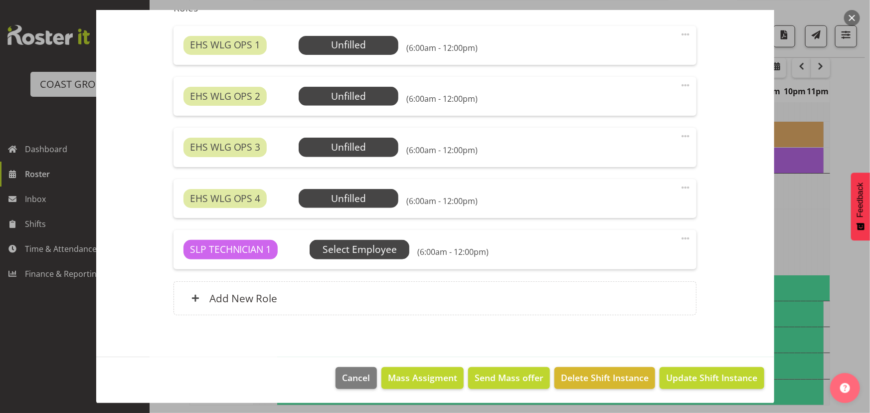
click at [377, 256] on span "Select Employee" at bounding box center [360, 249] width 100 height 19
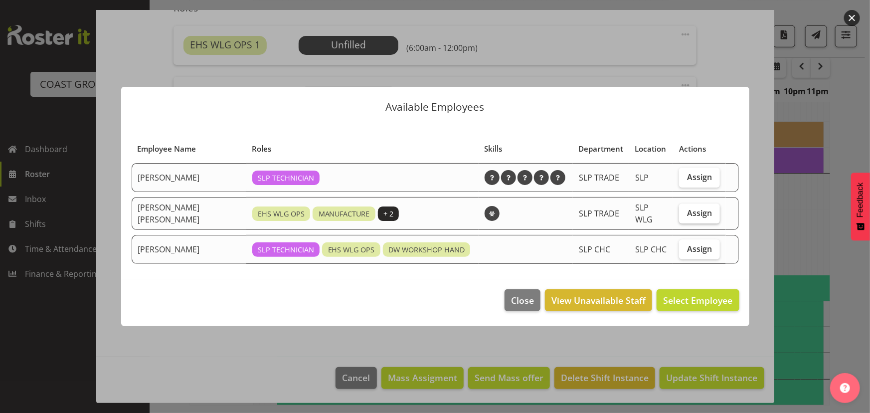
click at [690, 213] on span "Assign" at bounding box center [699, 213] width 25 height 10
click at [686, 213] on input "Assign" at bounding box center [682, 212] width 6 height 6
checkbox input "true"
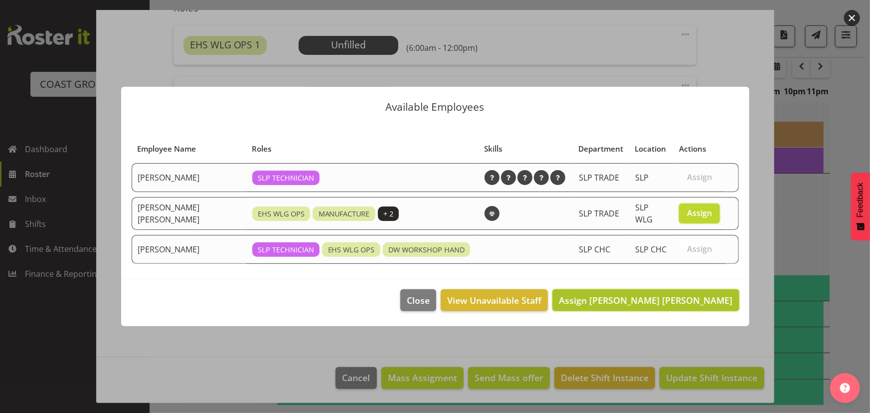
click at [662, 294] on span "Assign Joshua Keith Jackson" at bounding box center [646, 300] width 174 height 12
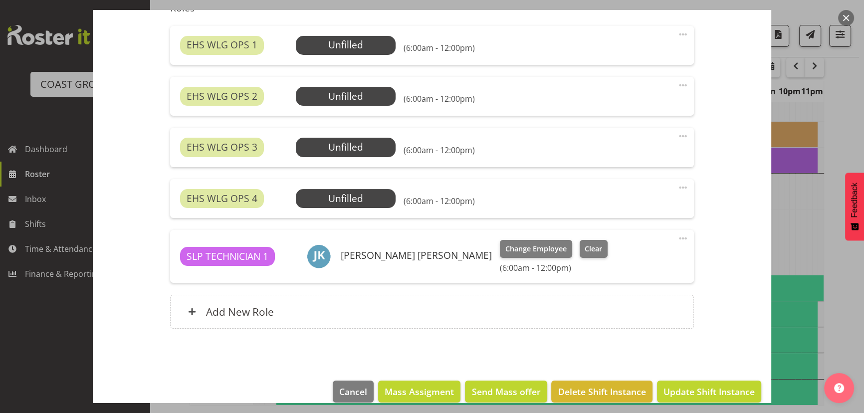
click at [368, 207] on div "EHS WLG OPS 4 Unfilled Select Employee (6:00am - 12:00pm) Edit Cover Role Delete" at bounding box center [431, 198] width 523 height 39
click at [368, 203] on span "Select Employee" at bounding box center [345, 198] width 74 height 14
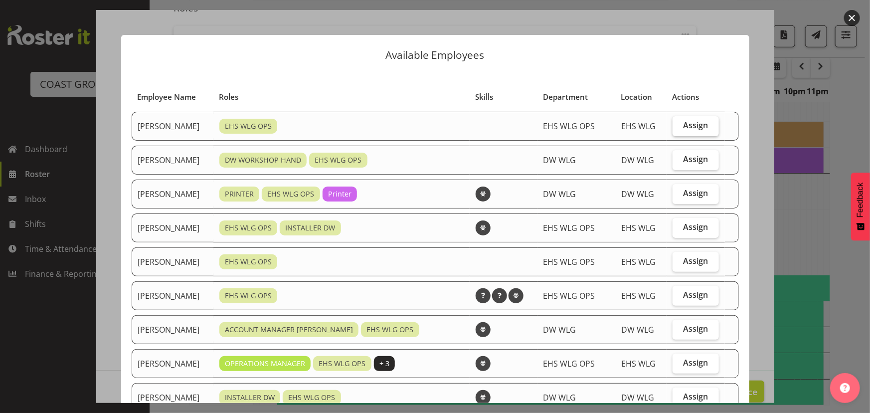
click at [673, 129] on label "Assign" at bounding box center [696, 126] width 46 height 20
click at [673, 129] on input "Assign" at bounding box center [676, 125] width 6 height 6
checkbox input "true"
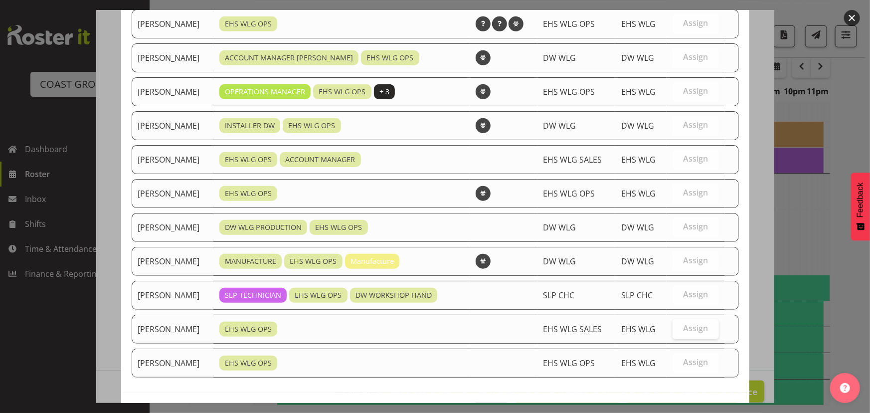
scroll to position [307, 0]
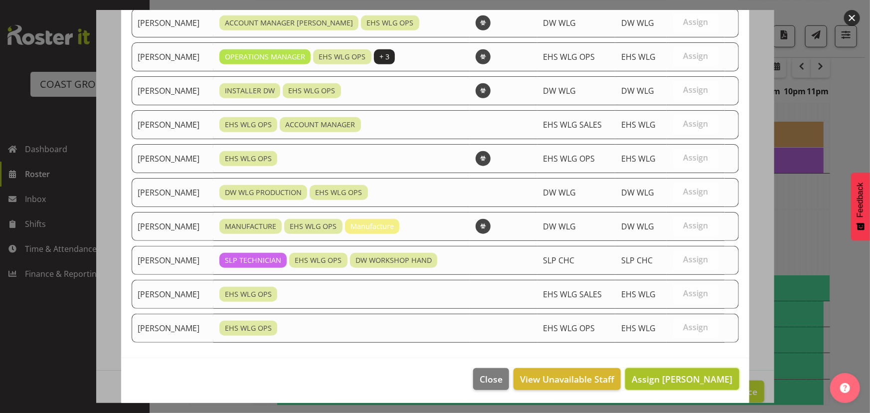
click at [674, 368] on button "Assign Ashton Staats" at bounding box center [682, 379] width 114 height 22
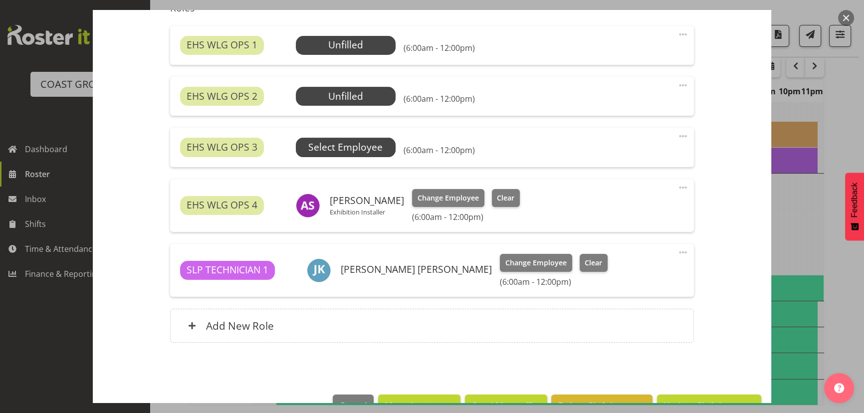
click at [365, 145] on span "Select Employee" at bounding box center [345, 147] width 74 height 14
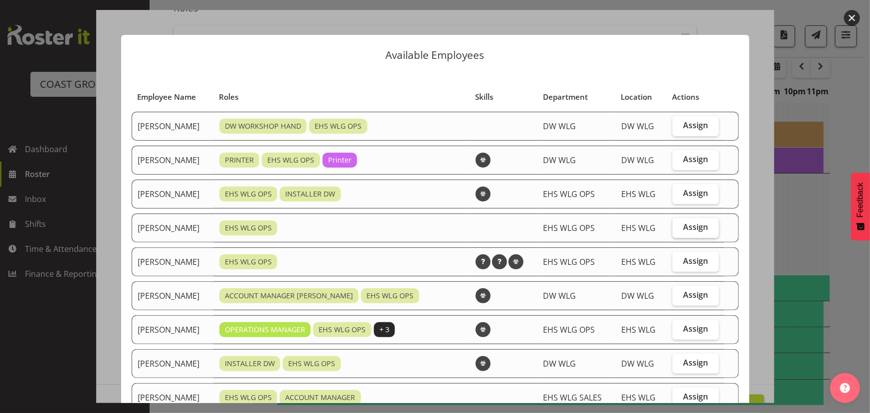
click at [683, 224] on span "Assign" at bounding box center [695, 227] width 25 height 10
click at [679, 224] on input "Assign" at bounding box center [676, 227] width 6 height 6
checkbox input "true"
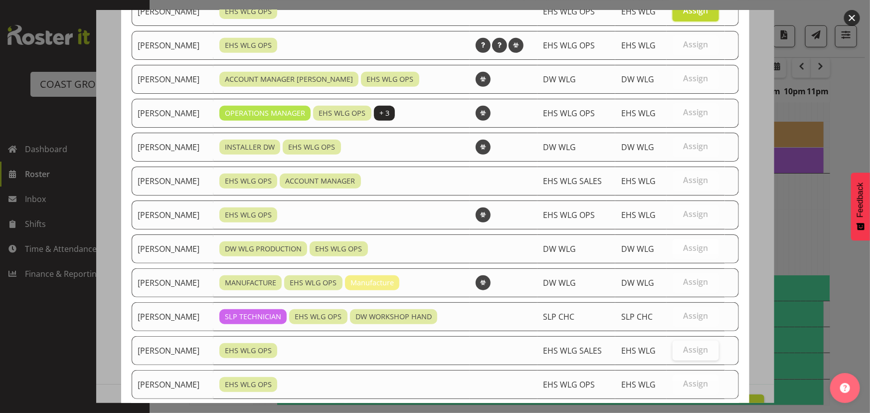
scroll to position [273, 0]
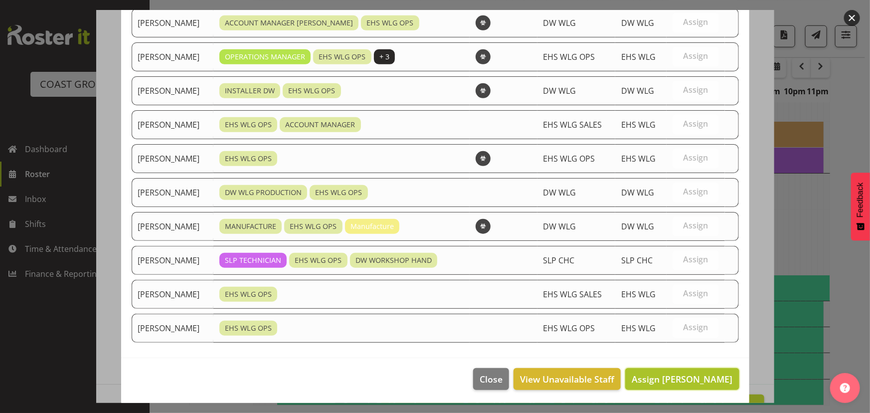
drag, startPoint x: 666, startPoint y: 379, endPoint x: 503, endPoint y: 321, distance: 173.0
click at [666, 377] on span "Assign Geoffrey Robertson" at bounding box center [682, 379] width 101 height 12
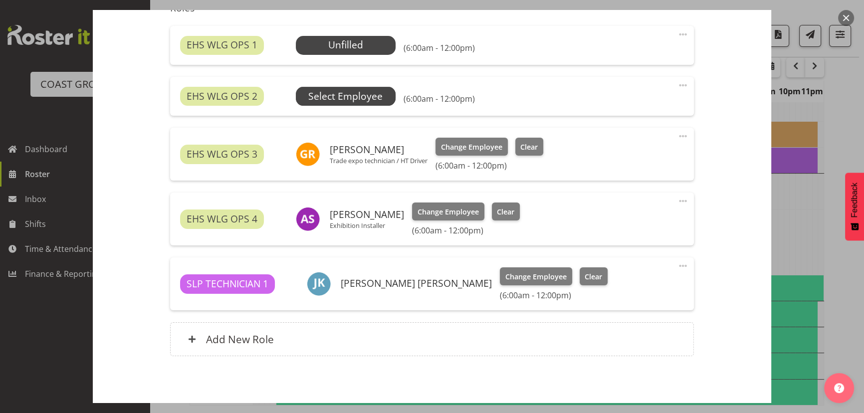
click at [321, 98] on span "Select Employee" at bounding box center [345, 96] width 74 height 14
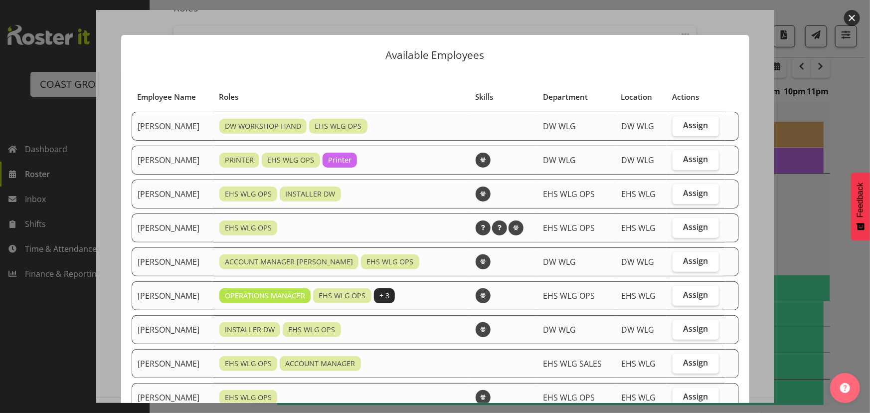
scroll to position [90, 0]
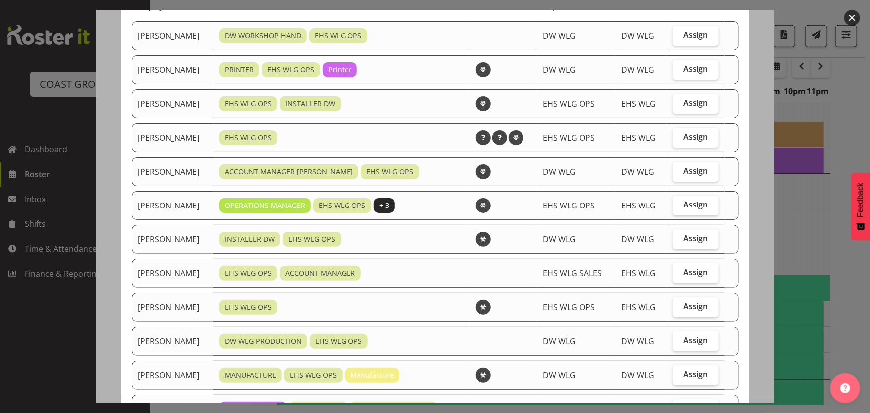
click at [667, 303] on td "Assign" at bounding box center [696, 307] width 58 height 29
click at [673, 305] on label "Assign" at bounding box center [696, 307] width 46 height 20
click at [673, 305] on input "Assign" at bounding box center [676, 306] width 6 height 6
checkbox input "true"
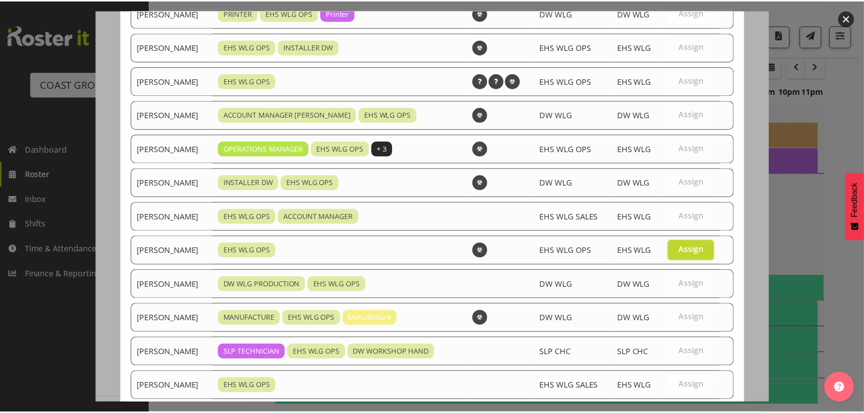
scroll to position [239, 0]
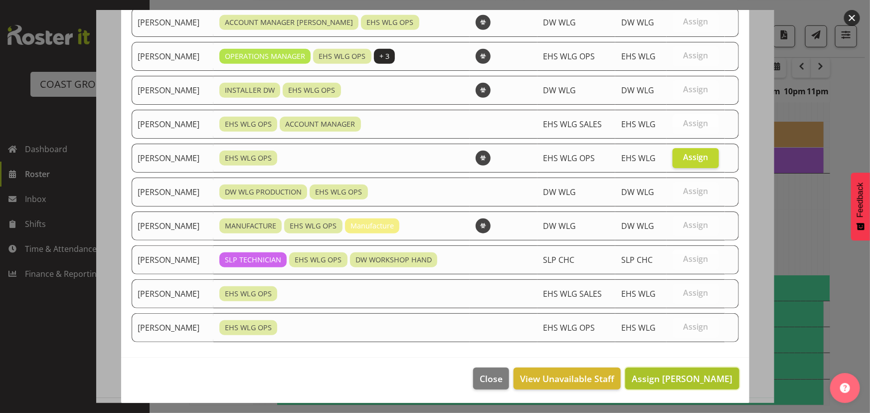
drag, startPoint x: 653, startPoint y: 374, endPoint x: 648, endPoint y: 371, distance: 5.6
click at [653, 374] on span "Assign Michael Ngametua" at bounding box center [682, 378] width 101 height 12
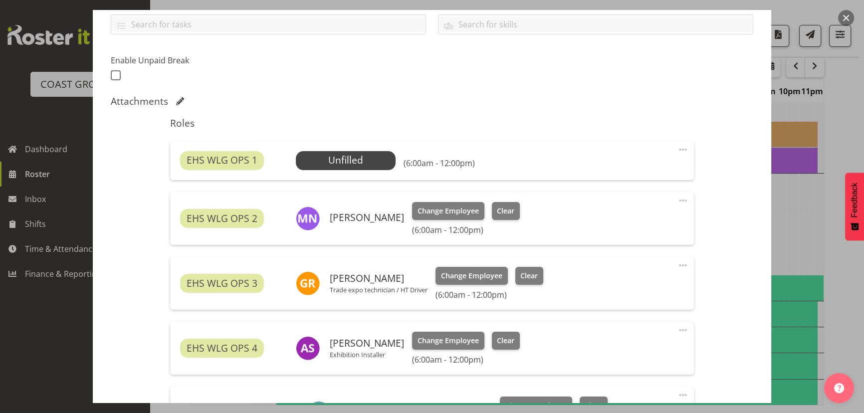
scroll to position [211, 0]
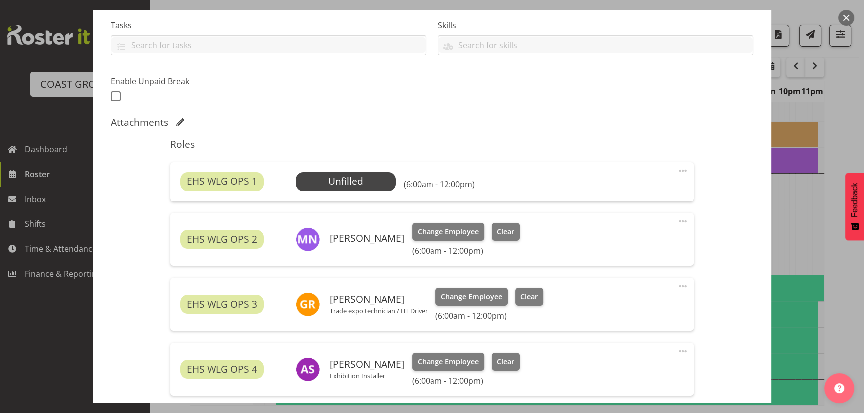
click at [677, 170] on span at bounding box center [683, 171] width 12 height 12
click at [646, 230] on link "Delete" at bounding box center [641, 228] width 96 height 18
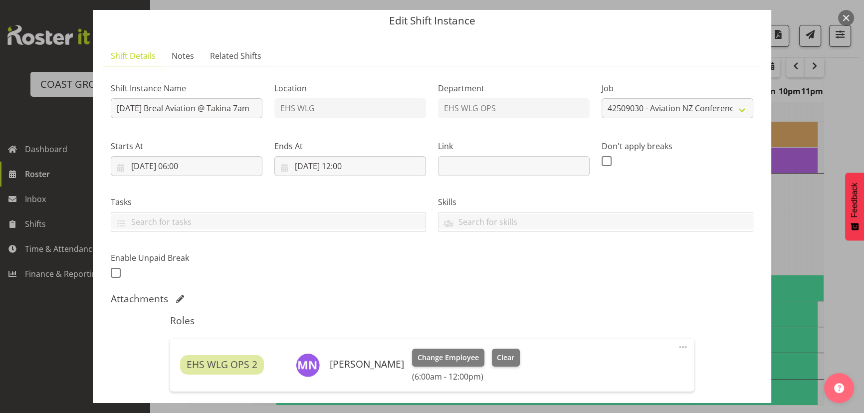
scroll to position [30, 0]
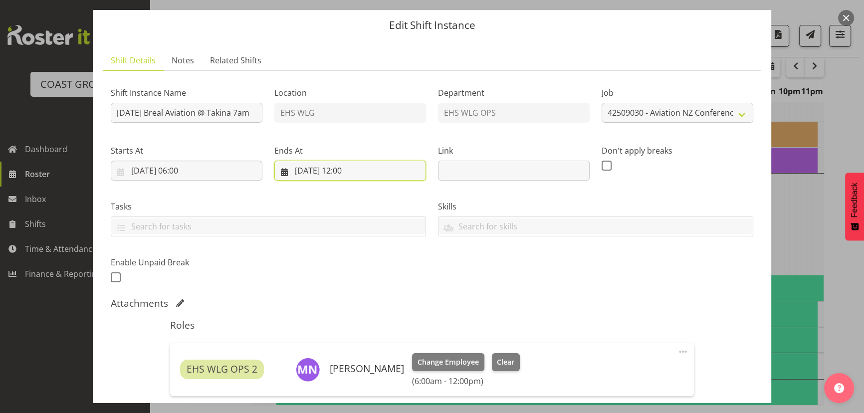
click at [367, 173] on input "17/09/2025, 12:00" at bounding box center [350, 171] width 152 height 20
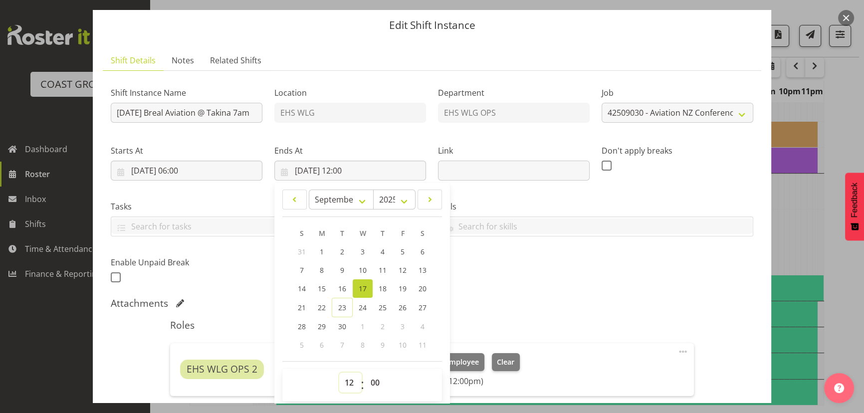
click at [346, 377] on select "00 01 02 03 04 05 06 07 08 09 10 11 12 13 14 15 16 17 18 19 20 21 22 23" at bounding box center [350, 382] width 22 height 20
select select "14"
click at [339, 372] on select "00 01 02 03 04 05 06 07 08 09 10 11 12 13 14 15 16 17 18 19 20 21 22 23" at bounding box center [350, 382] width 22 height 20
type input "17/09/2025, 14:00"
drag, startPoint x: 368, startPoint y: 380, endPoint x: 368, endPoint y: 372, distance: 8.0
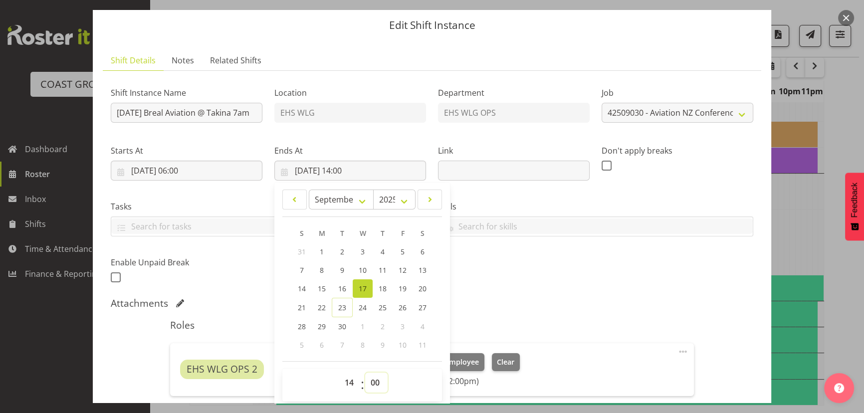
click at [368, 376] on select "00 01 02 03 04 05 06 07 08 09 10 11 12 13 14 15 16 17 18 19 20 21 22 23 24 25 2…" at bounding box center [376, 382] width 22 height 20
select select "30"
click at [365, 372] on select "00 01 02 03 04 05 06 07 08 09 10 11 12 13 14 15 16 17 18 19 20 21 22 23 24 25 2…" at bounding box center [376, 382] width 22 height 20
type input "17/09/2025, 14:30"
click at [480, 267] on div "Shift Instance Name SEP 25 Breal Aviation @ Takina 7am Location EHS WLG Departm…" at bounding box center [432, 182] width 654 height 218
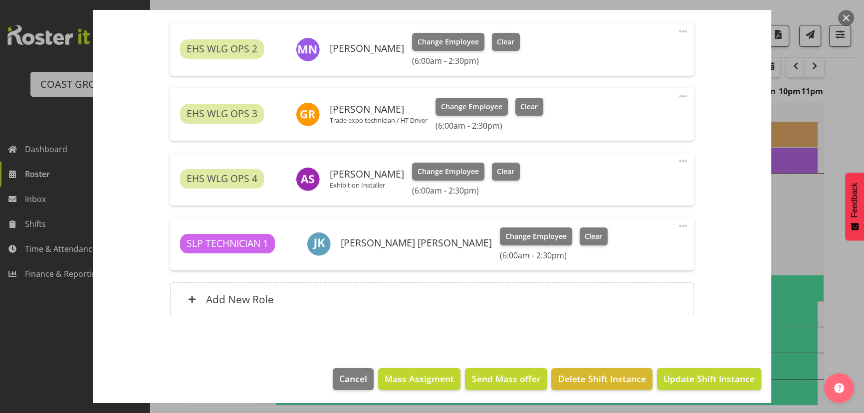
scroll to position [351, 0]
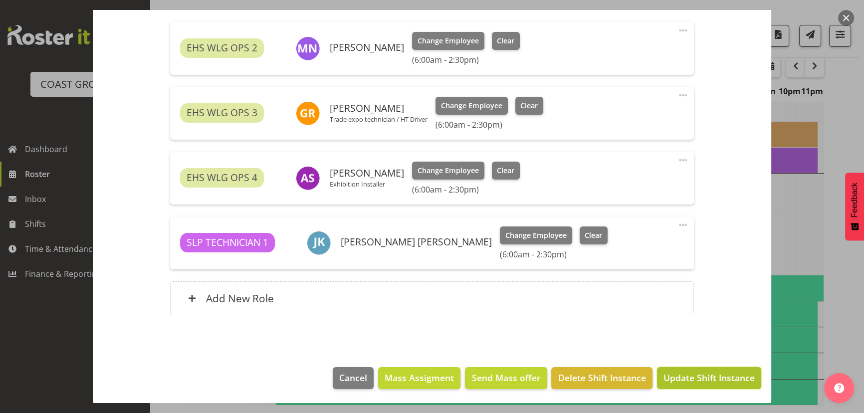
click at [704, 374] on span "Update Shift Instance" at bounding box center [708, 377] width 91 height 13
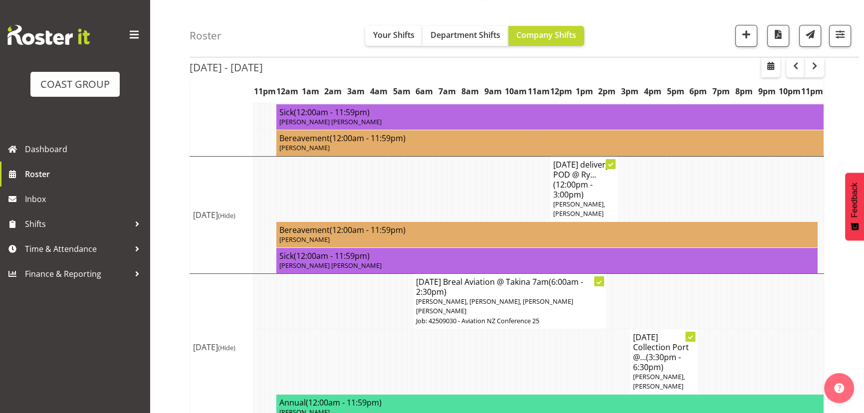
scroll to position [384, 0]
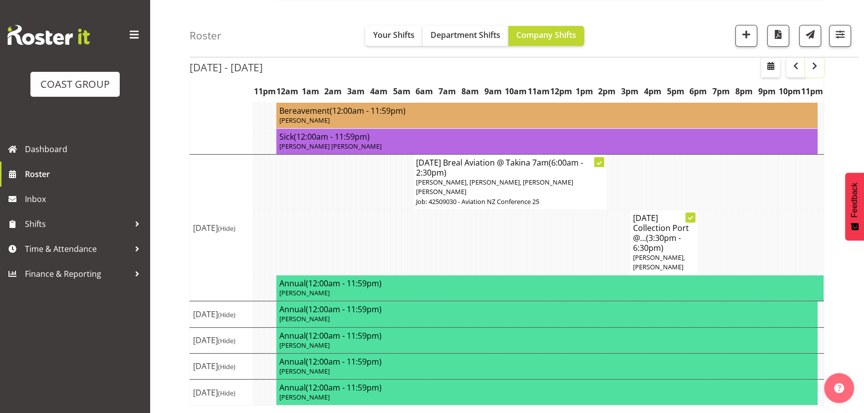
click at [812, 65] on span "button" at bounding box center [814, 66] width 12 height 12
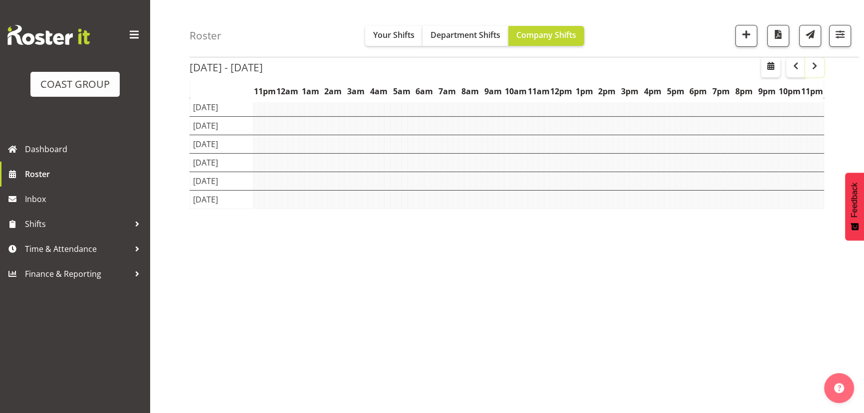
scroll to position [77, 0]
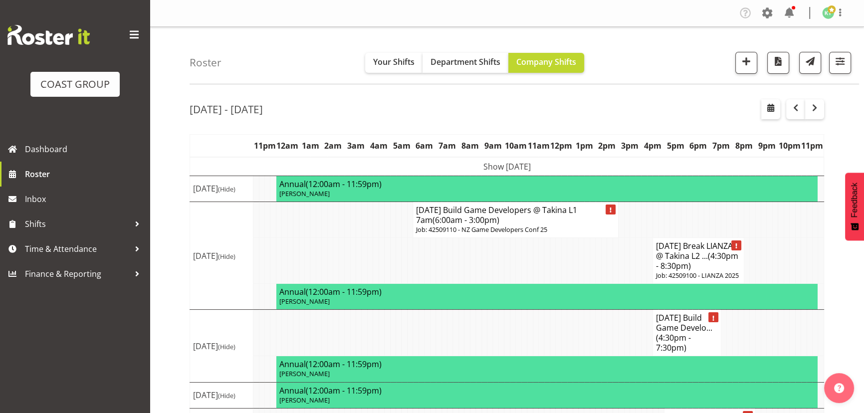
click at [544, 166] on td "Show [DATE]" at bounding box center [507, 166] width 634 height 19
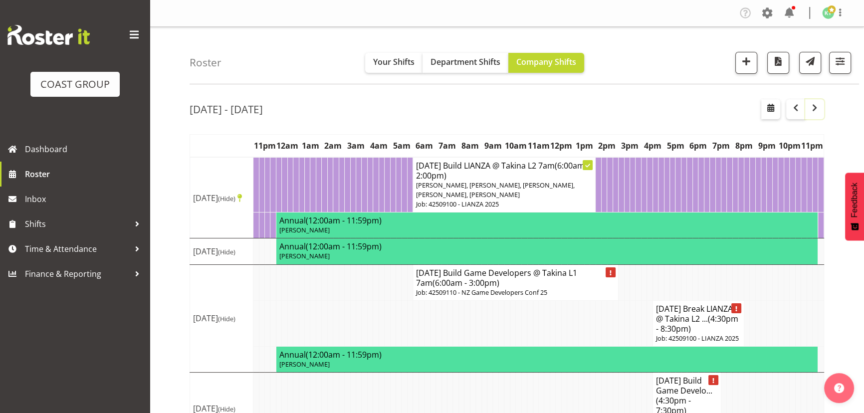
click at [813, 106] on span "button" at bounding box center [814, 108] width 12 height 12
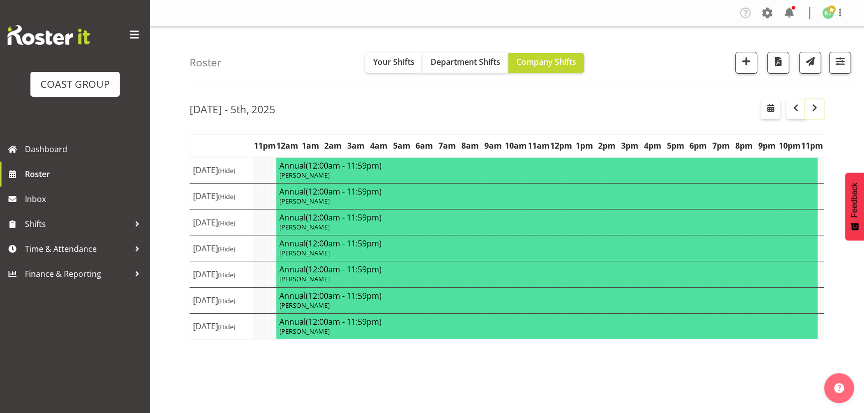
click at [813, 106] on span "button" at bounding box center [814, 108] width 12 height 12
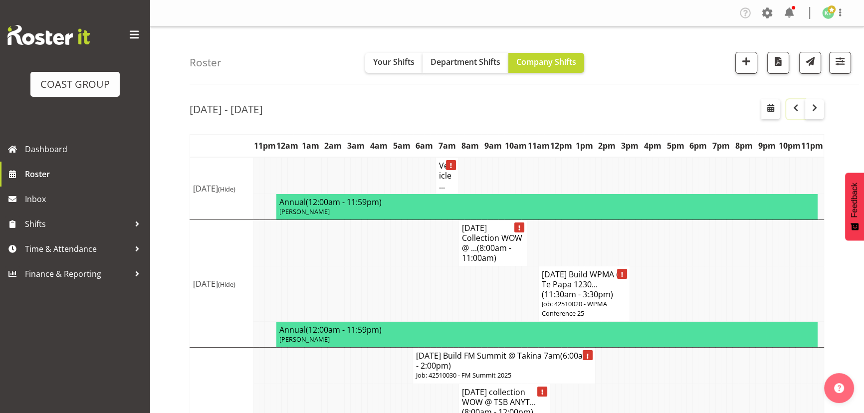
click at [798, 105] on span "button" at bounding box center [795, 108] width 12 height 12
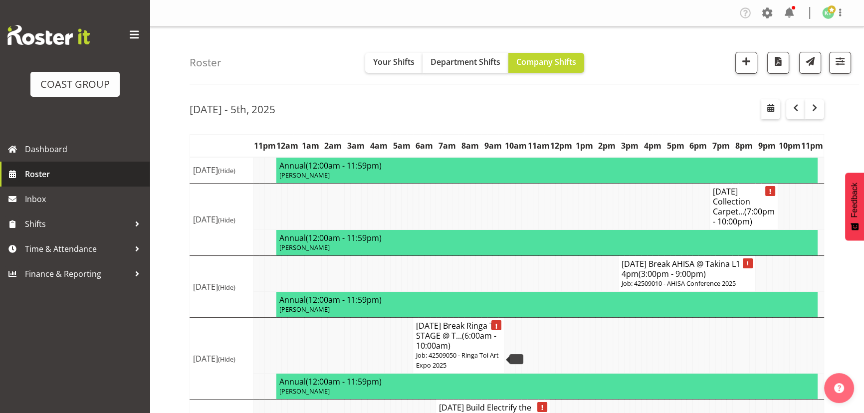
click at [80, 177] on span "Roster" at bounding box center [85, 174] width 120 height 15
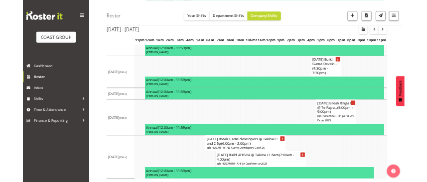
scroll to position [199, 0]
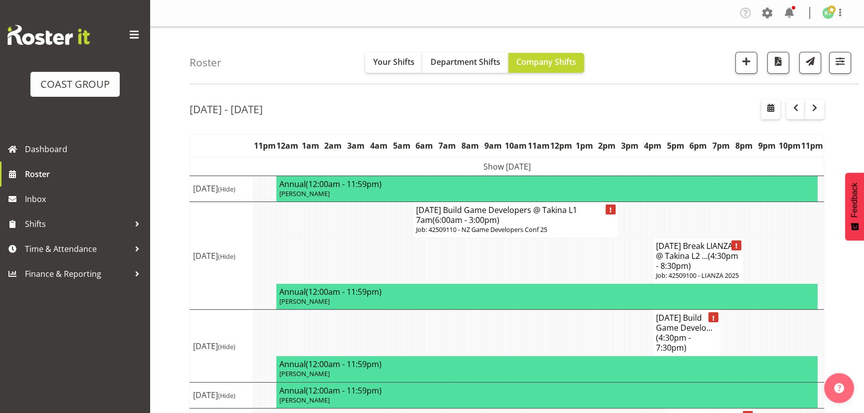
click at [518, 171] on td "Show [DATE]" at bounding box center [507, 166] width 634 height 19
